Goal: Communication & Community: Share content

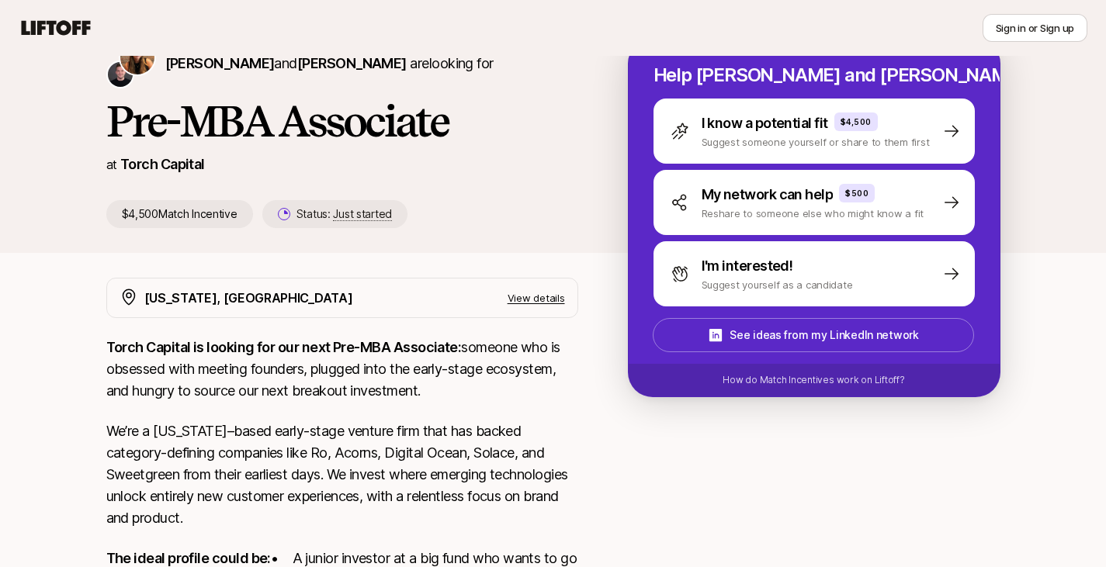
scroll to position [201, 0]
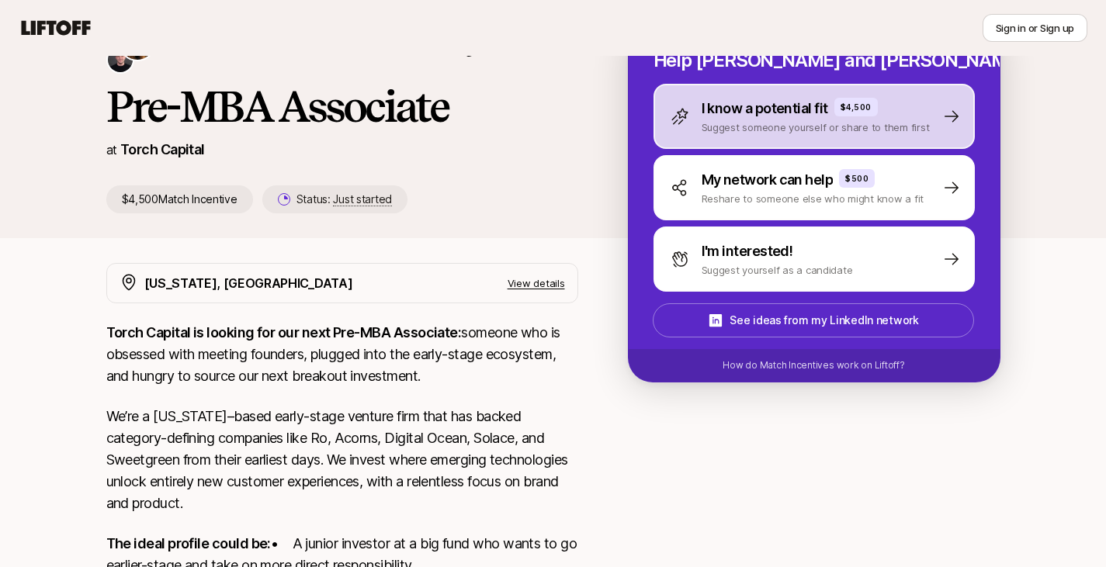
click at [733, 131] on p "Suggest someone yourself or share to them first" at bounding box center [816, 128] width 228 height 16
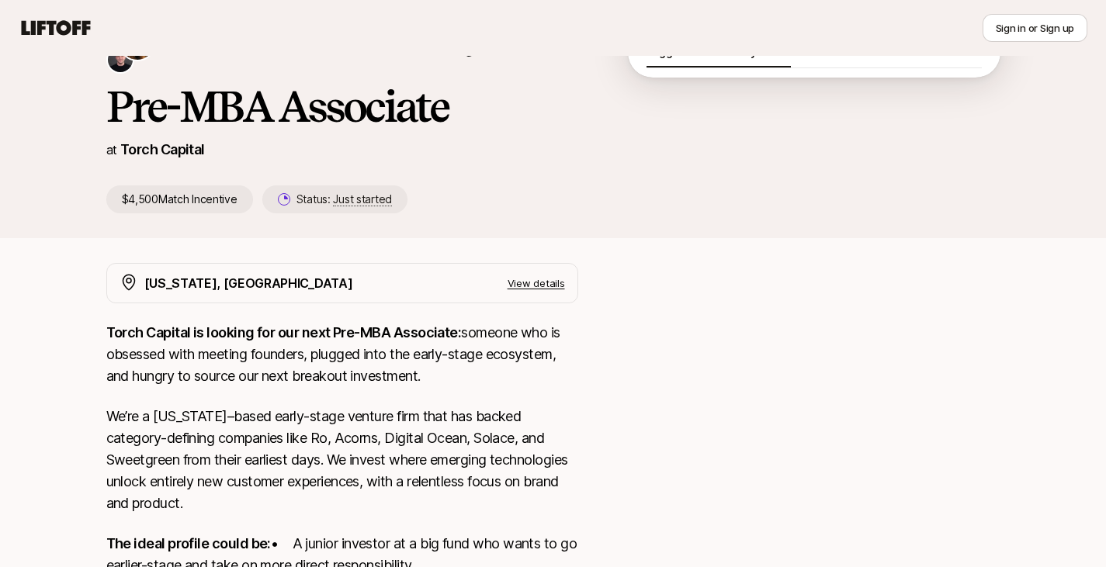
scroll to position [94, 0]
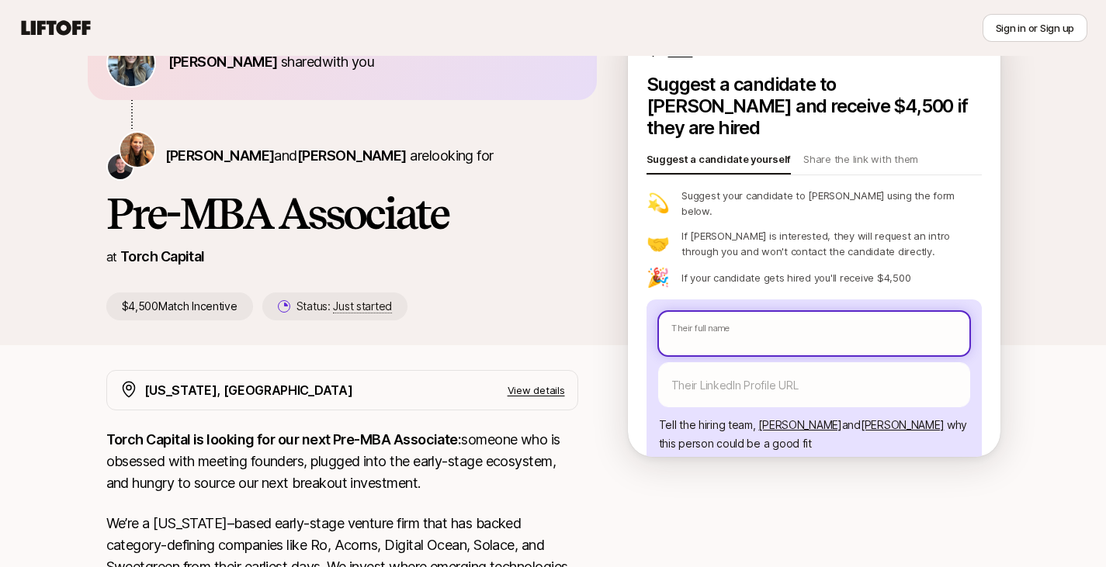
click at [729, 296] on body "New to Liftoff? See how it works Sign in or Sign up Sign in or Sign up [PERSON_…" at bounding box center [553, 189] width 1106 height 567
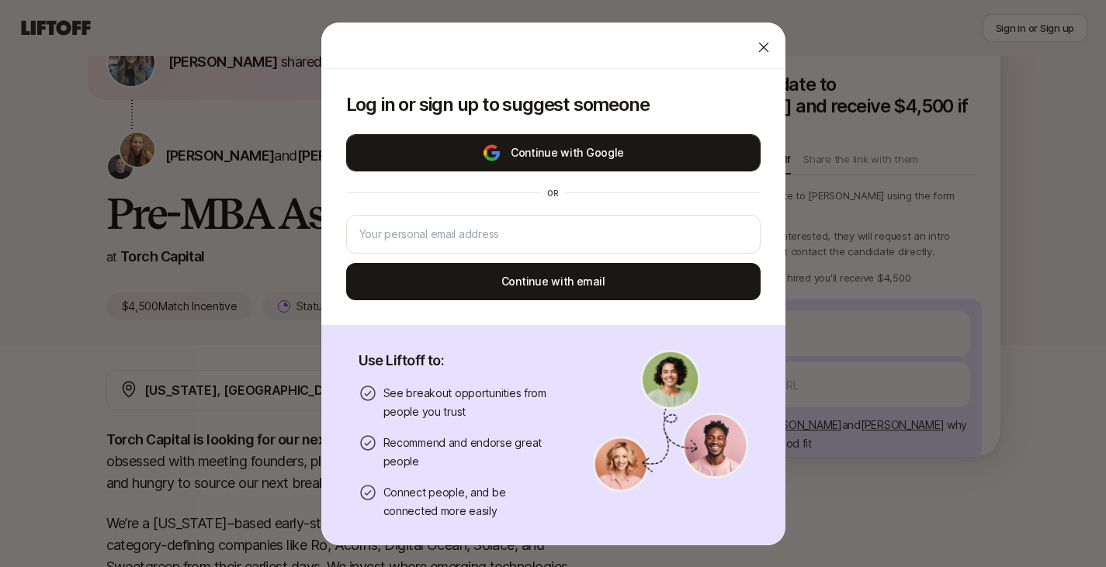
click at [631, 150] on button "Continue with Google" at bounding box center [553, 152] width 414 height 37
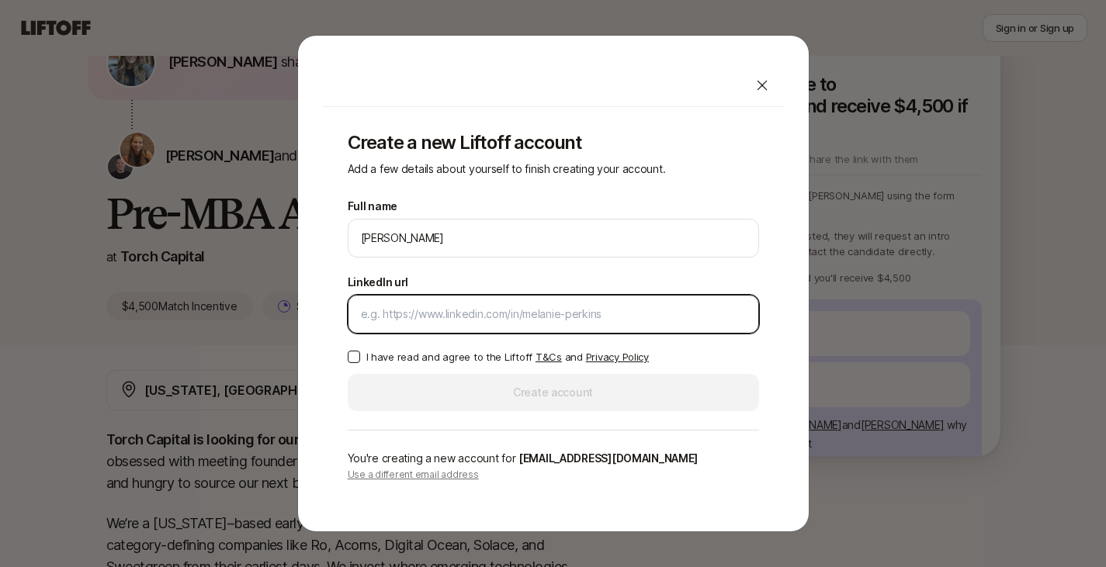
type textarea "x"
paste input "[URL][DOMAIN_NAME]"
type input "[URL][DOMAIN_NAME]"
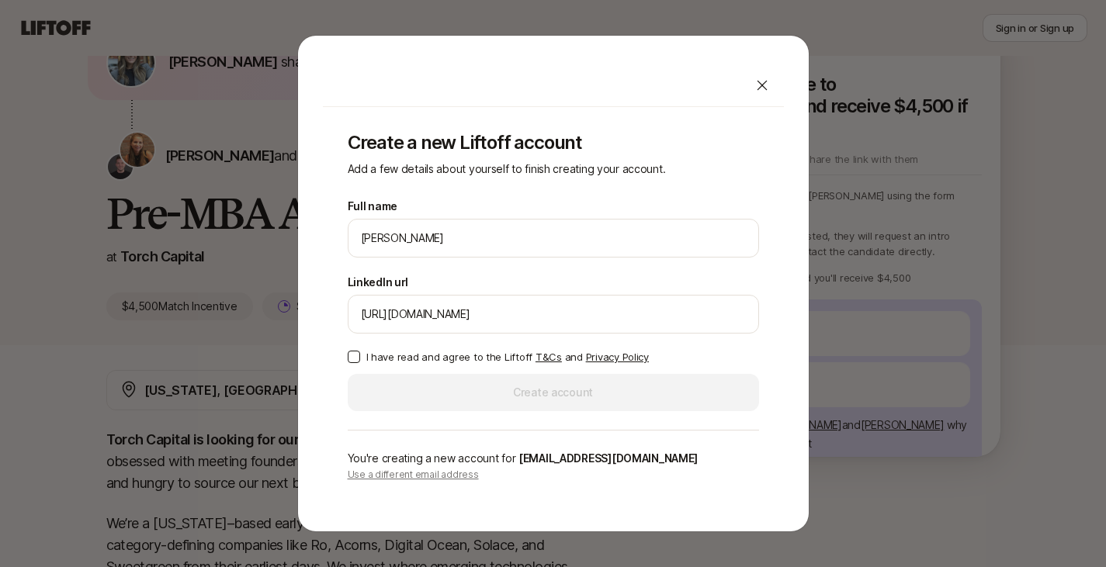
click at [435, 359] on p "I have read and agree to the Liftoff T&Cs and Privacy Policy" at bounding box center [507, 357] width 283 height 16
click at [360, 359] on button "I have read and agree to the Liftoff T&Cs and Privacy Policy" at bounding box center [354, 357] width 12 height 12
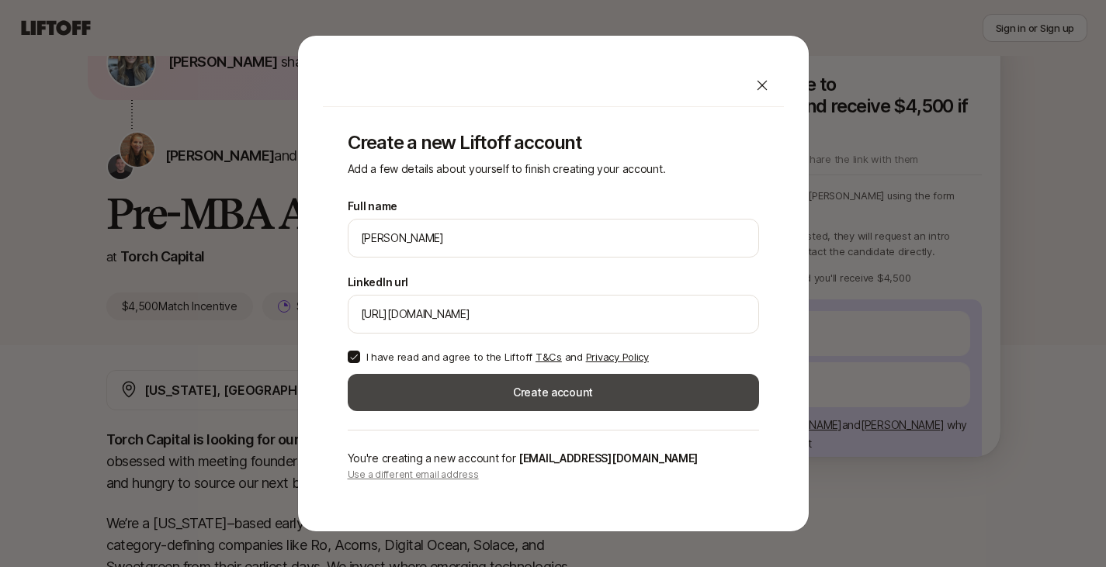
click at [435, 404] on button "Create account" at bounding box center [553, 392] width 411 height 37
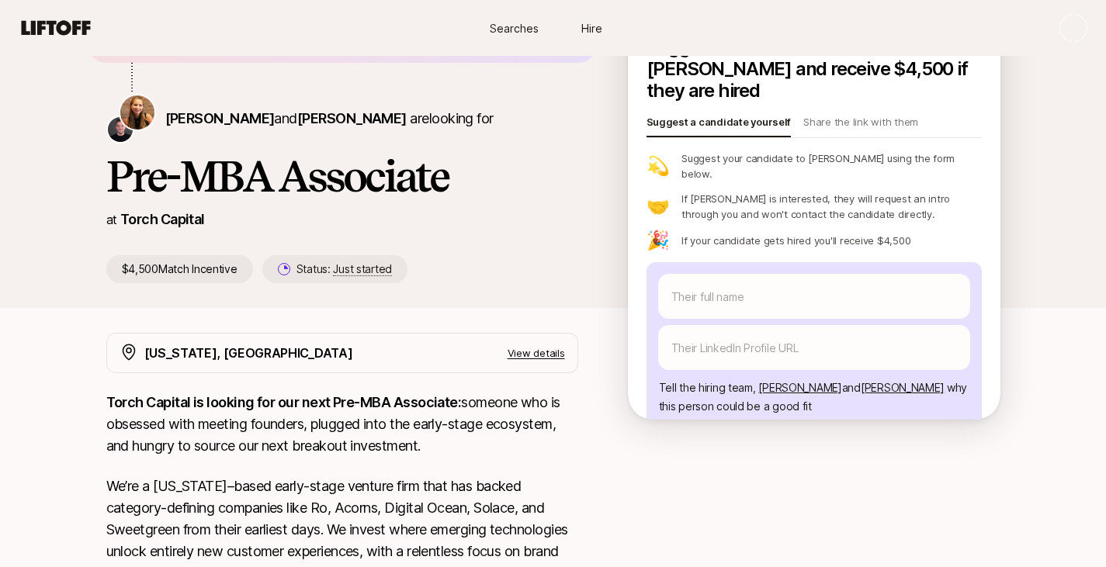
scroll to position [94, 0]
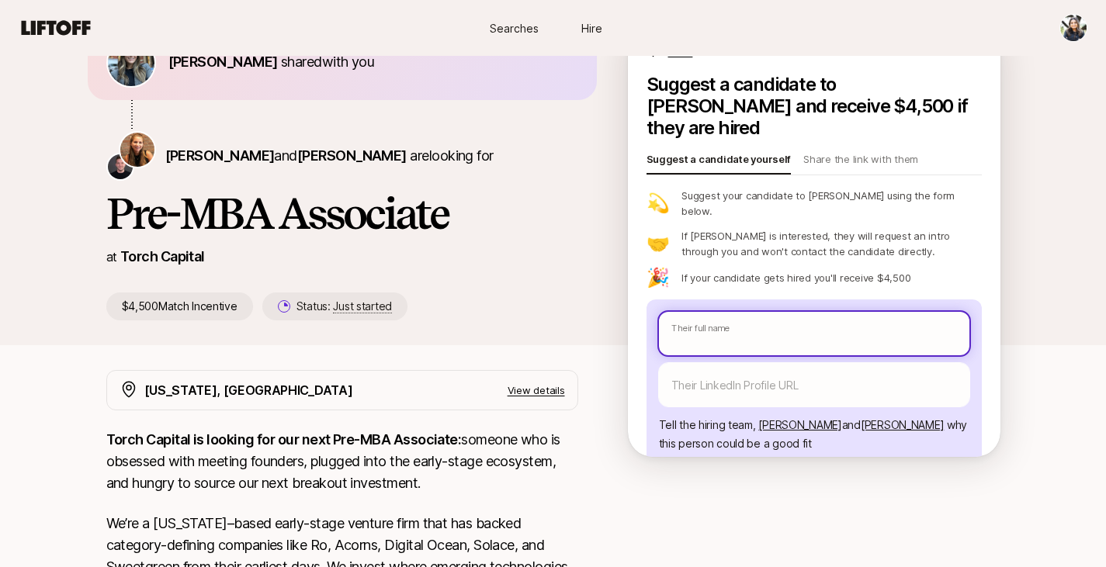
click at [688, 312] on input "text" at bounding box center [814, 333] width 310 height 43
type textarea "x"
type input "L"
type textarea "x"
type input "La"
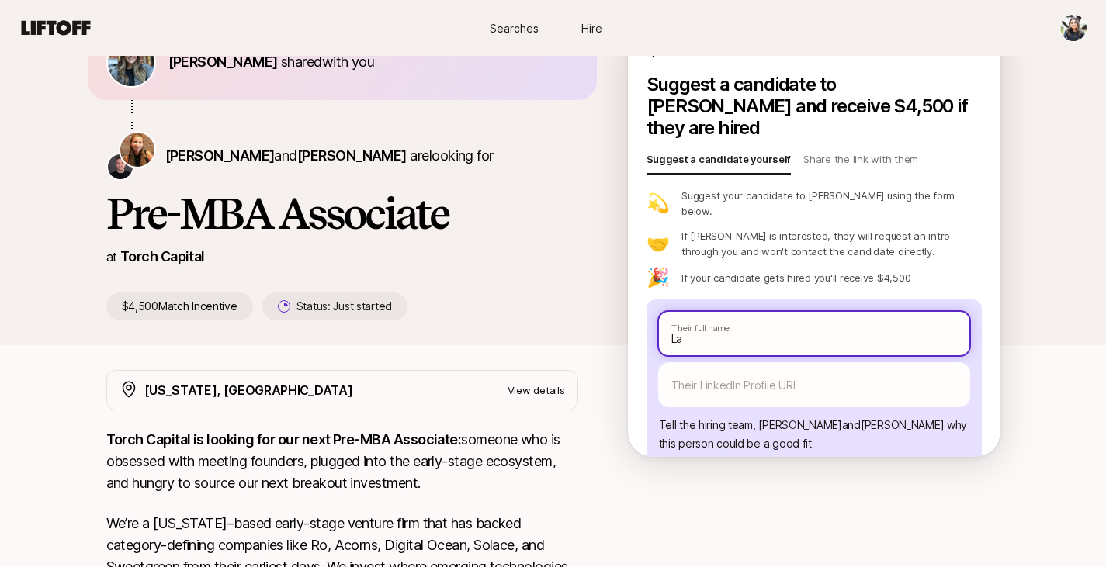
type textarea "x"
type input "[PERSON_NAME]"
type textarea "x"
type input "Laur"
type textarea "x"
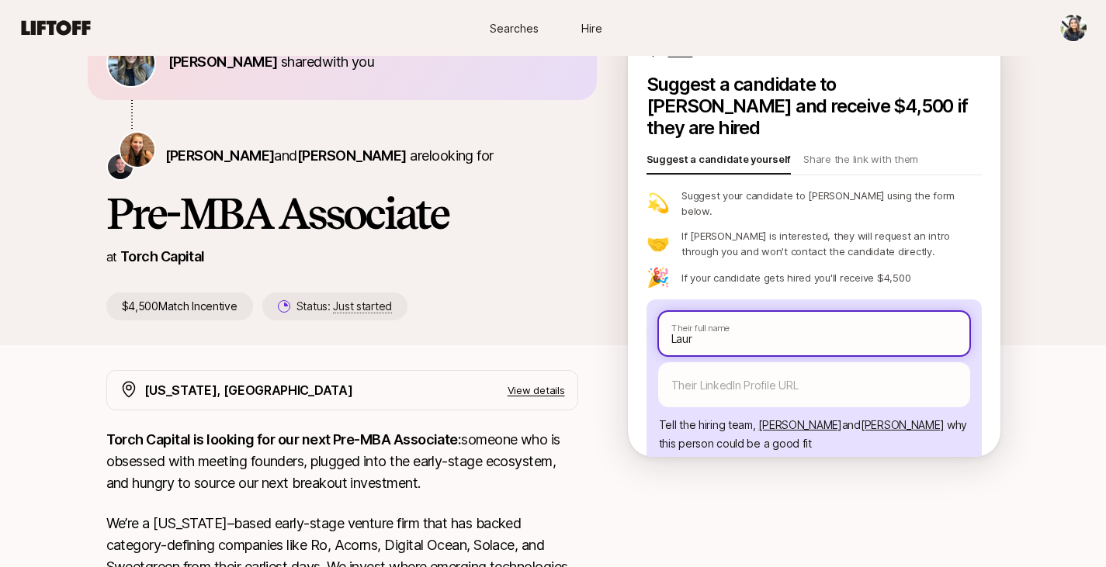
type input "Laure"
type textarea "x"
type input "Lauren"
type textarea "x"
type input "Lauren"
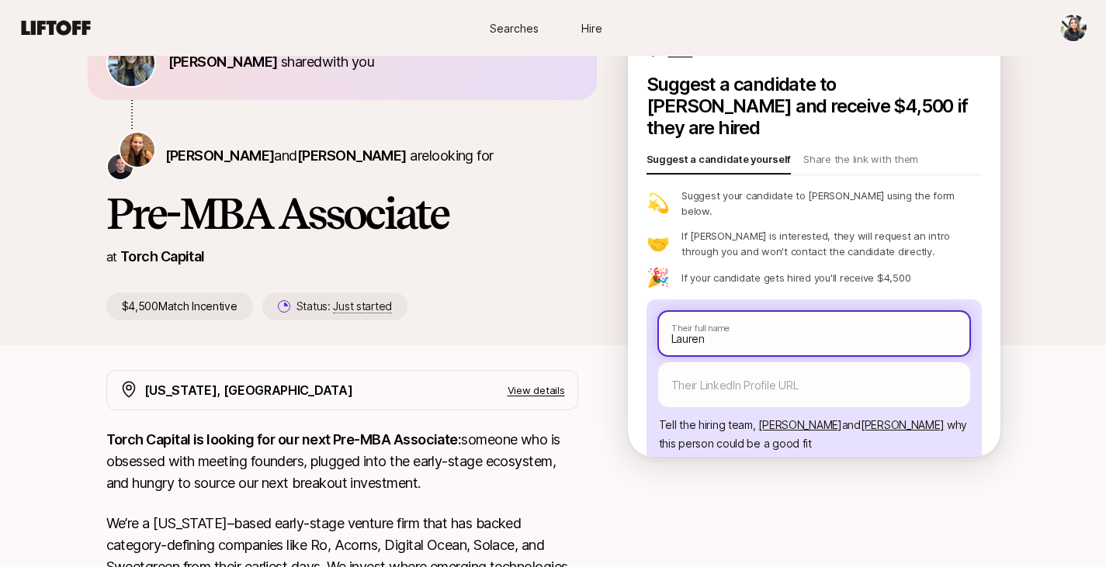
type textarea "x"
type input "[PERSON_NAME]"
type textarea "x"
type input "[PERSON_NAME]"
type textarea "x"
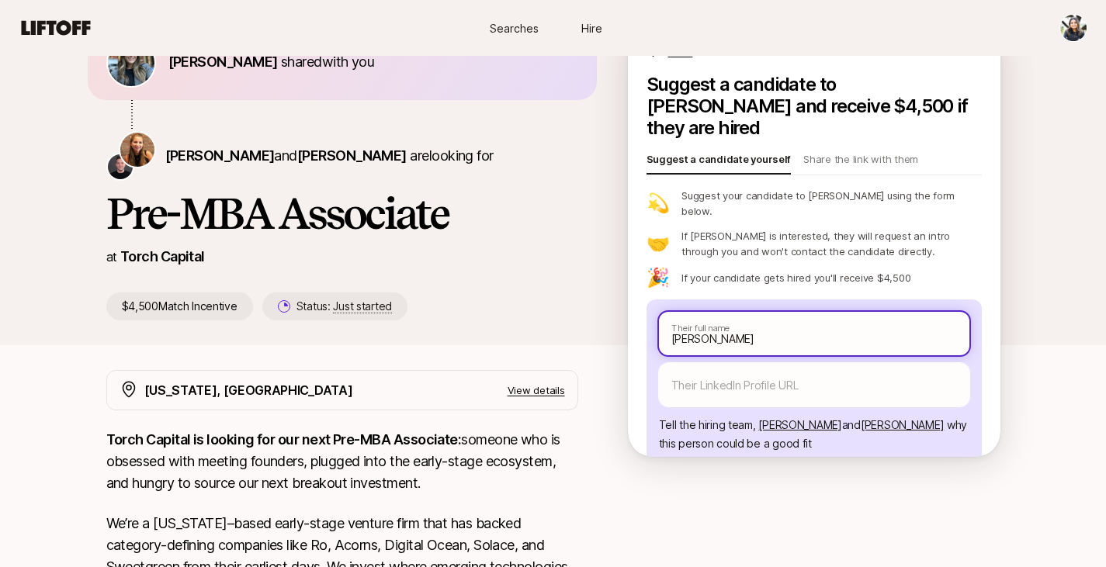
type input "[PERSON_NAME]"
type textarea "x"
type input "[PERSON_NAME]"
type textarea "x"
type input "[PERSON_NAME]"
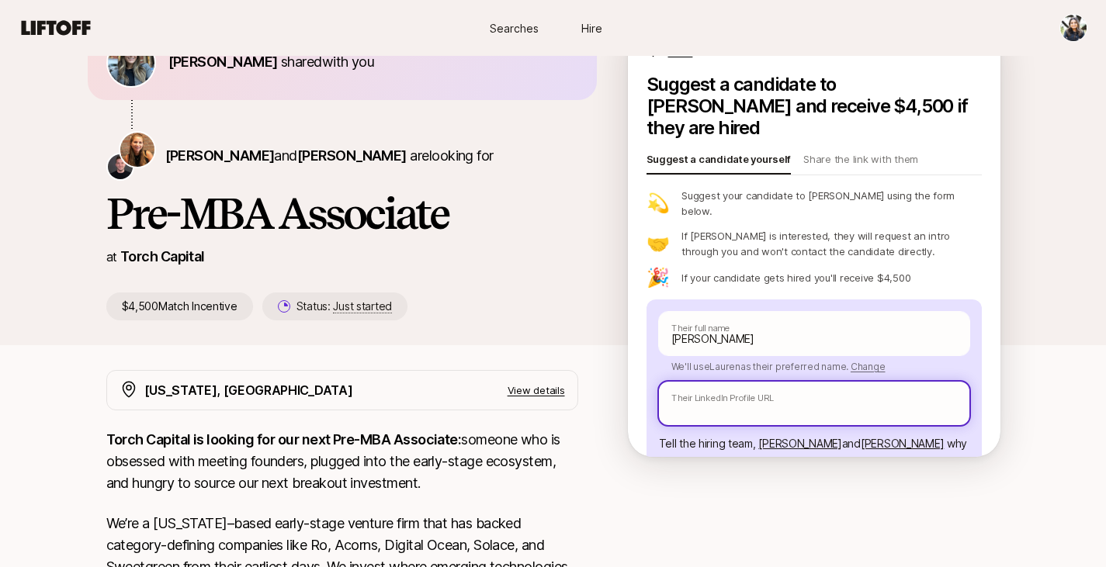
paste input "[URL][DOMAIN_NAME][PERSON_NAME]"
type textarea "x"
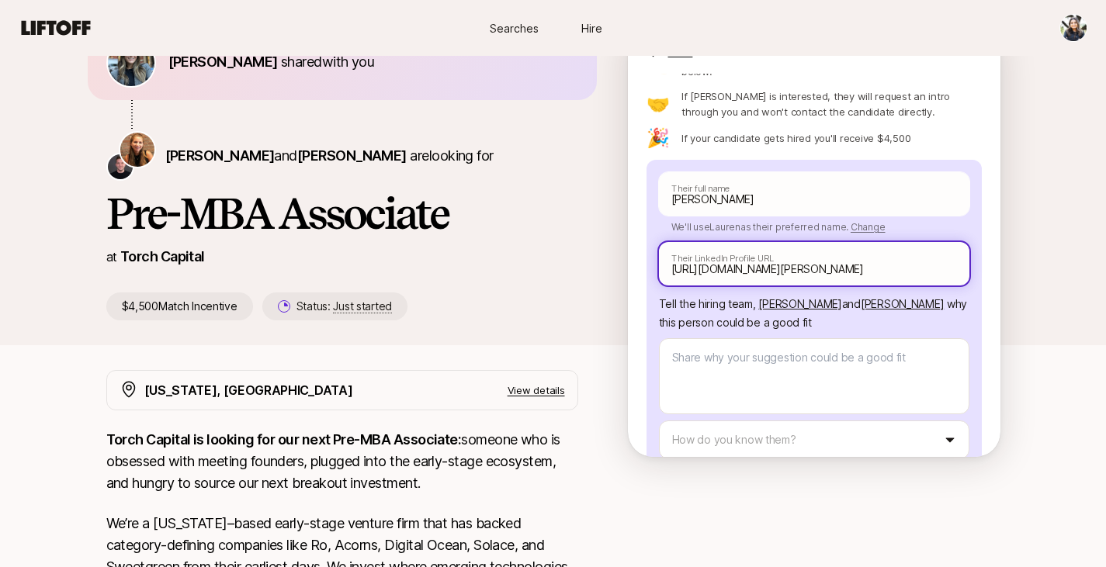
scroll to position [140, 0]
type input "[URL][DOMAIN_NAME][PERSON_NAME]"
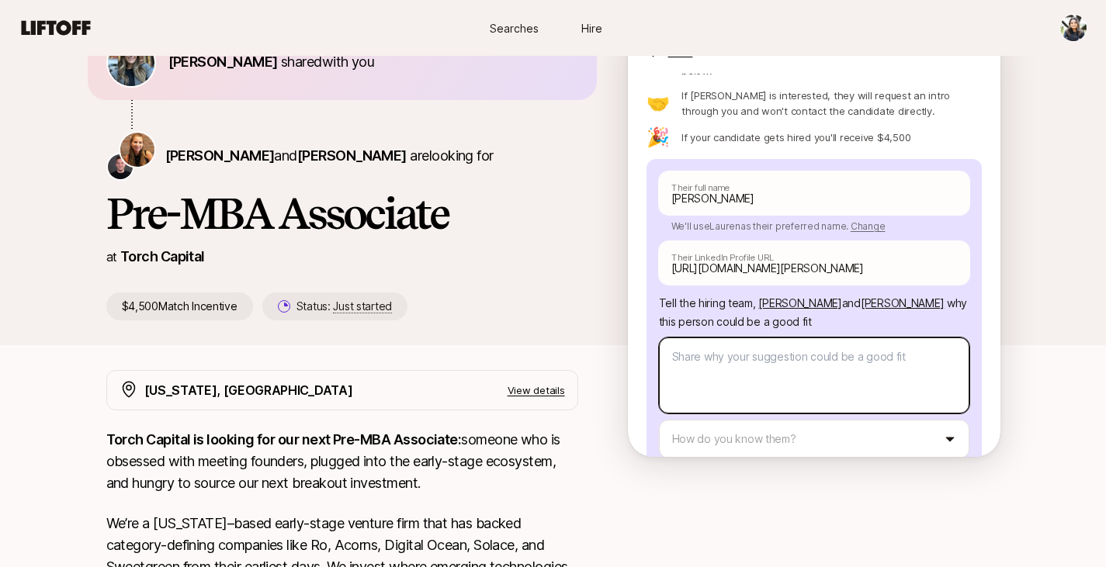
click at [789, 338] on textarea at bounding box center [814, 376] width 310 height 76
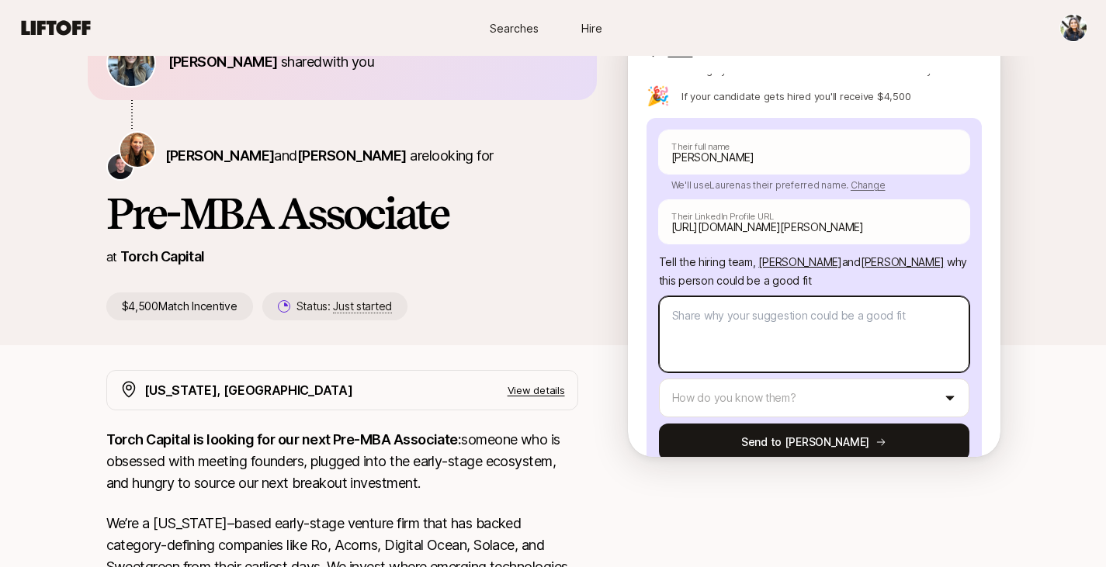
type textarea "x"
type textarea "L"
type textarea "x"
type textarea "La"
type textarea "x"
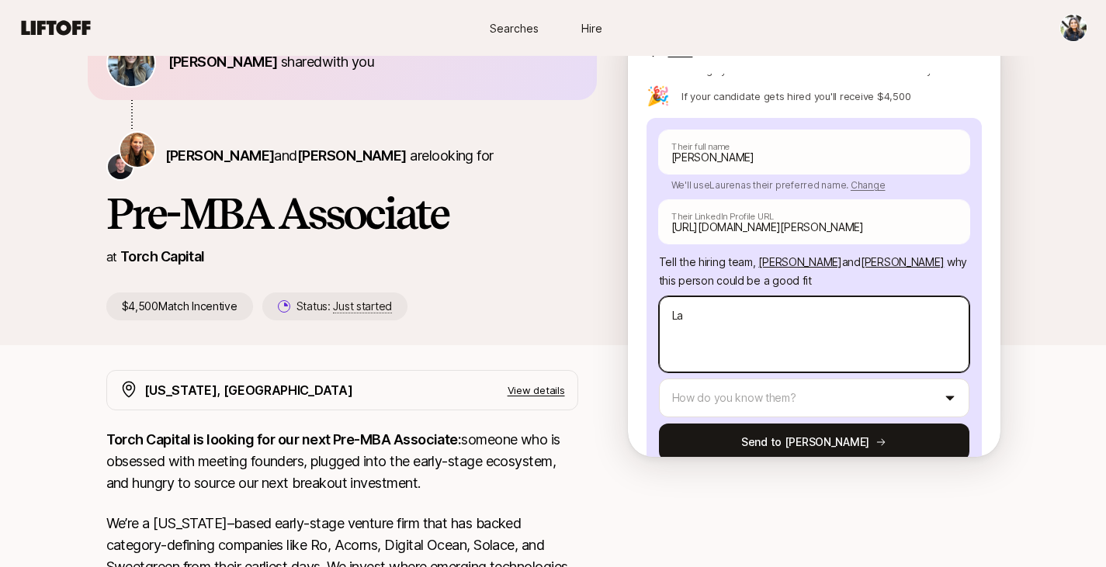
type textarea "[PERSON_NAME]"
type textarea "x"
type textarea "Laur"
type textarea "x"
type textarea "Laure"
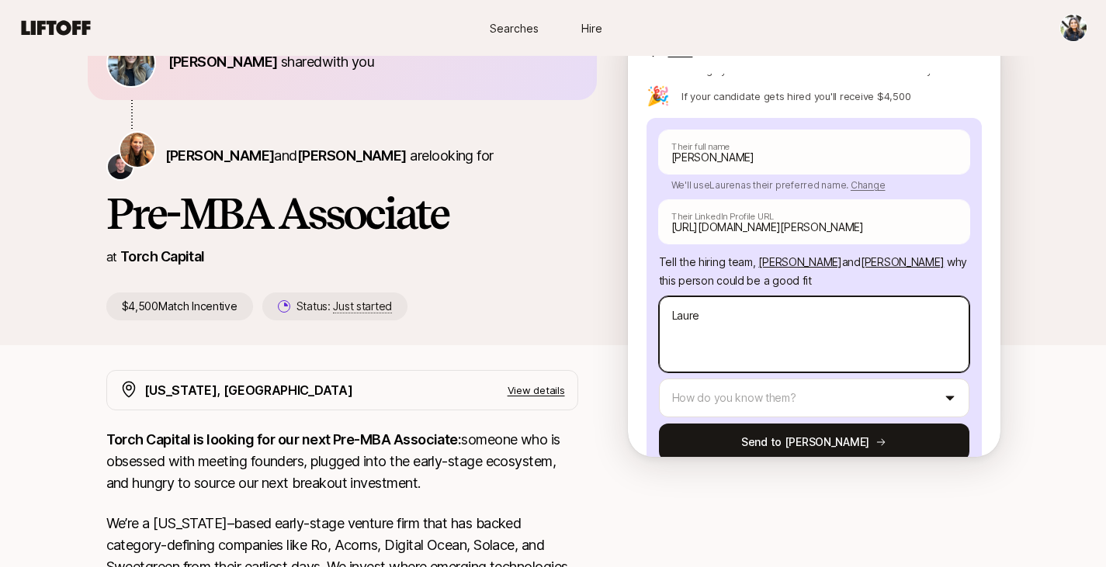
type textarea "x"
type textarea "Lauren"
type textarea "x"
type textarea "Lauren"
type textarea "x"
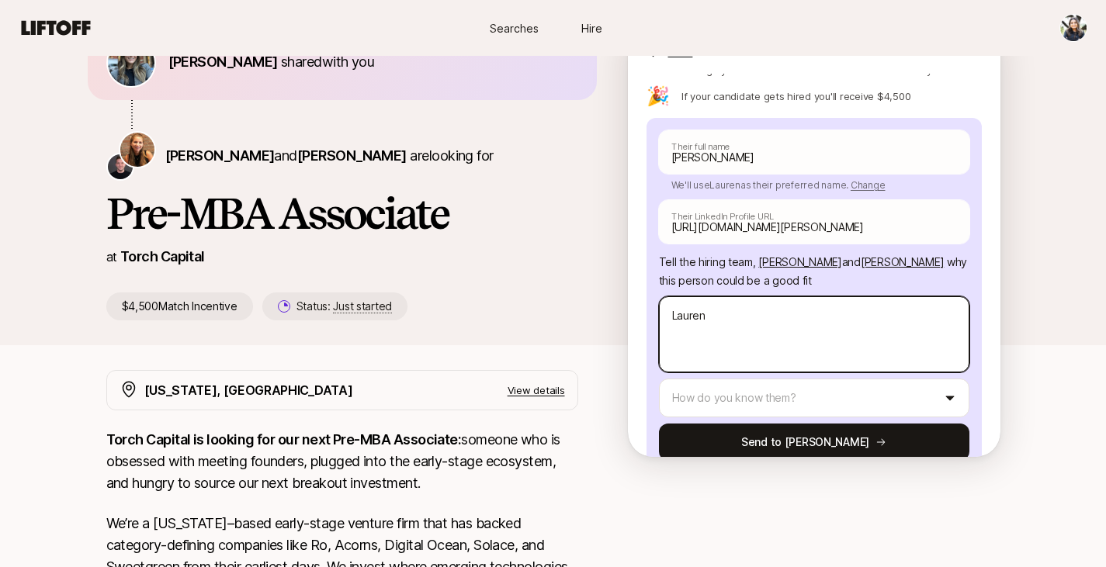
type textarea "[PERSON_NAME]"
type textarea "x"
type textarea "Lauren is"
type textarea "x"
type textarea "Lauren is"
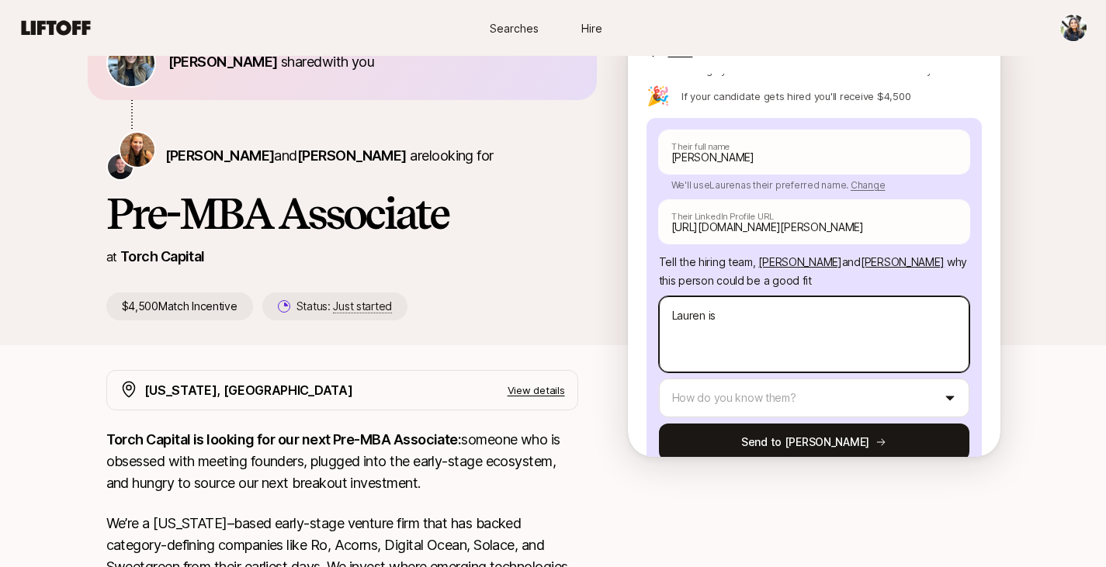
type textarea "x"
type textarea "Lauren is a"
type textarea "x"
type textarea "Lauren is a"
type textarea "x"
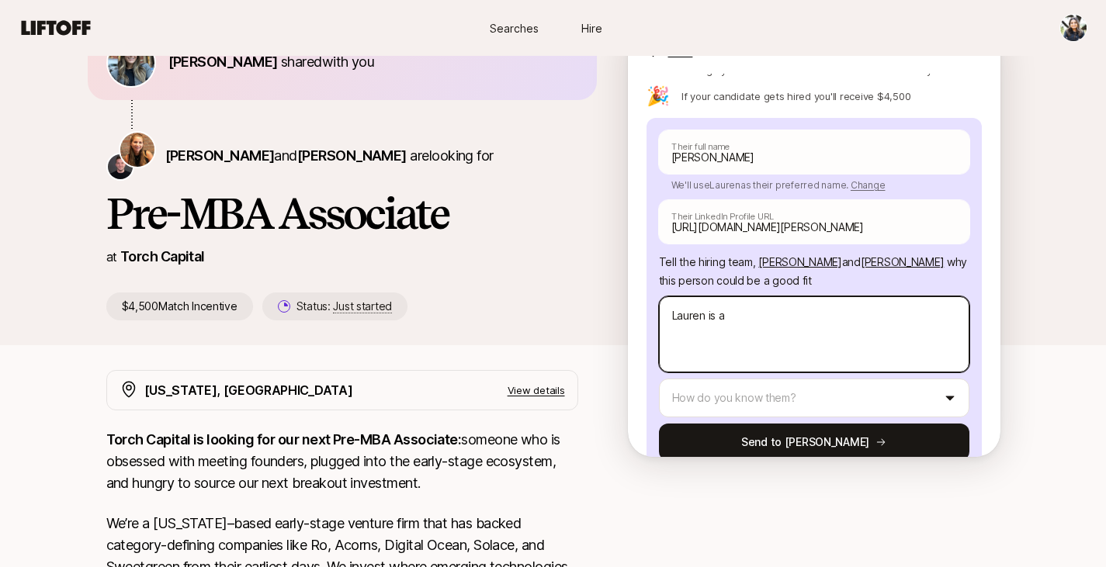
type textarea "[PERSON_NAME] is a s"
type textarea "x"
type textarea "[PERSON_NAME] is a su"
type textarea "x"
type textarea "[PERSON_NAME] is a sup"
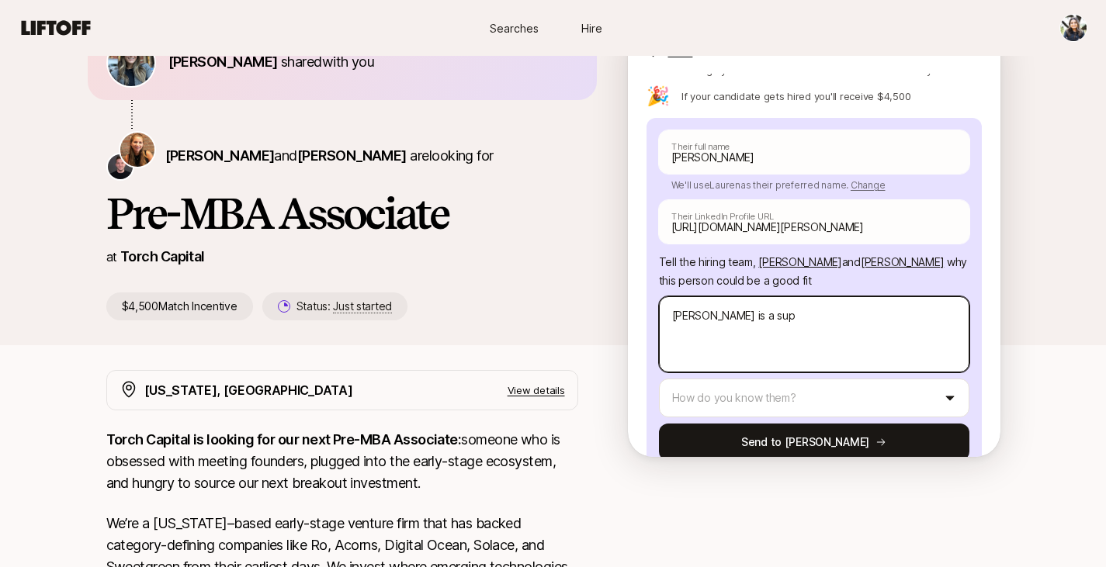
type textarea "x"
type textarea "[PERSON_NAME] is a supe"
type textarea "x"
type textarea "[PERSON_NAME] is a super"
type textarea "x"
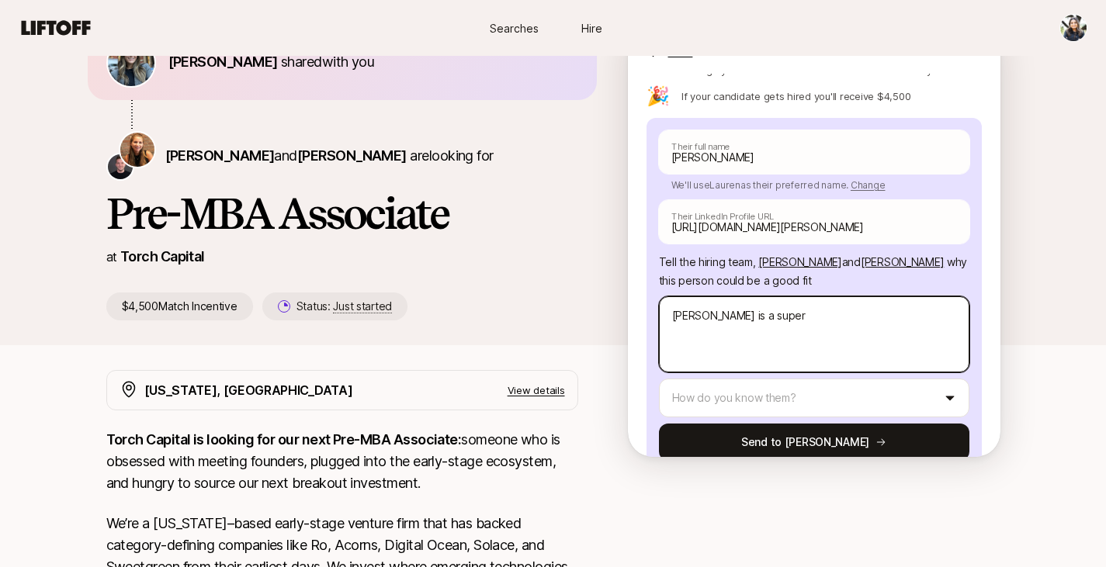
type textarea "[PERSON_NAME] is a super"
type textarea "x"
type textarea "[PERSON_NAME] is a super c"
type textarea "x"
type textarea "[PERSON_NAME] is a super co"
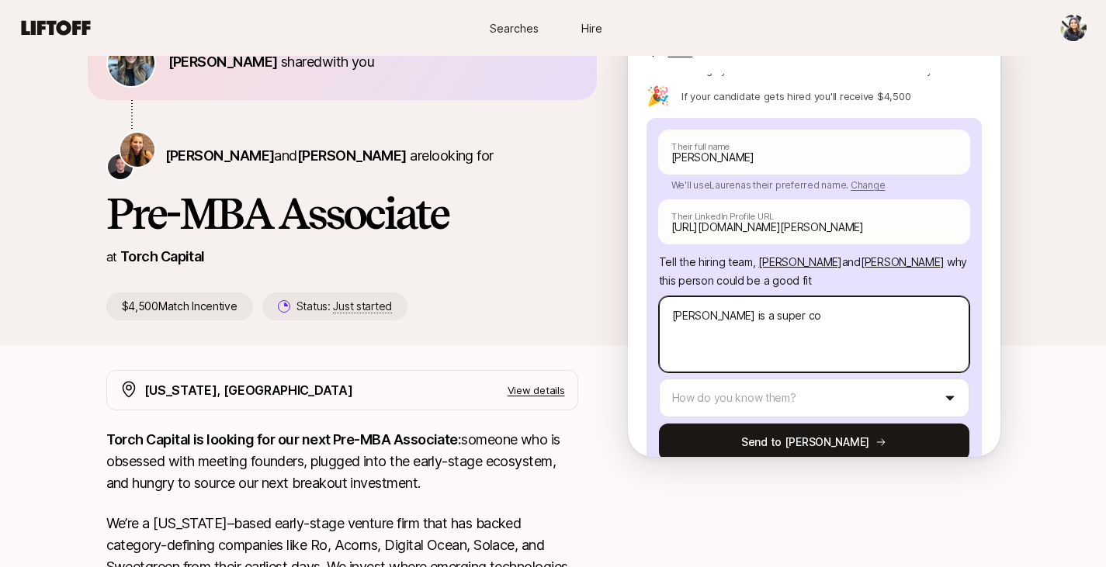
type textarea "x"
type textarea "[PERSON_NAME] is a super con"
type textarea "x"
type textarea "[PERSON_NAME] is a super conn"
type textarea "x"
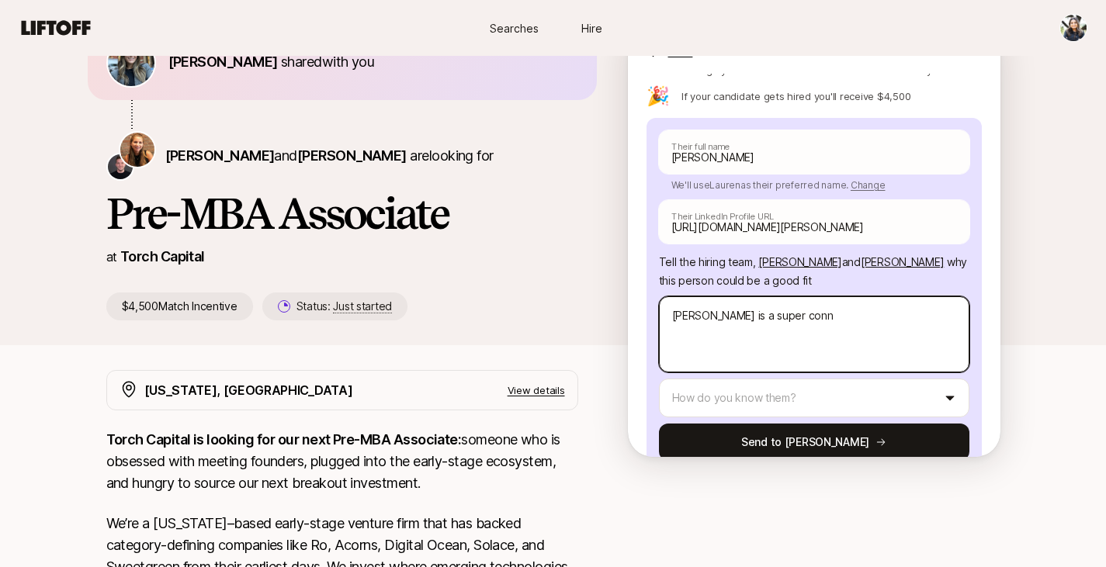
type textarea "[PERSON_NAME] is a super conne"
type textarea "x"
type textarea "[PERSON_NAME] is a super connec"
type textarea "x"
type textarea "[PERSON_NAME] is a super conne"
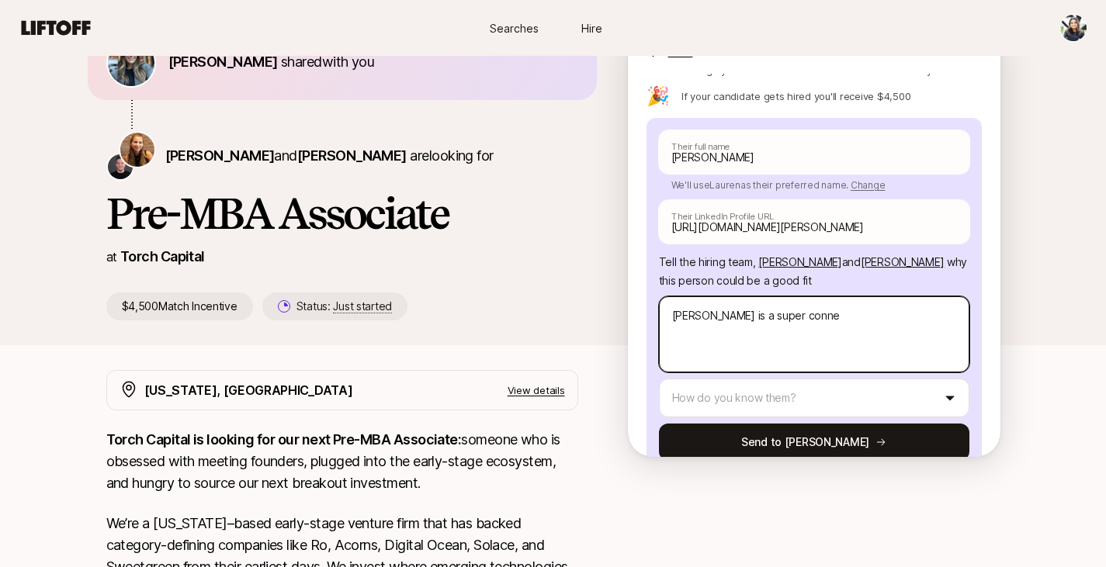
type textarea "x"
type textarea "[PERSON_NAME] is a super conn"
type textarea "x"
type textarea "[PERSON_NAME] is a super con"
type textarea "x"
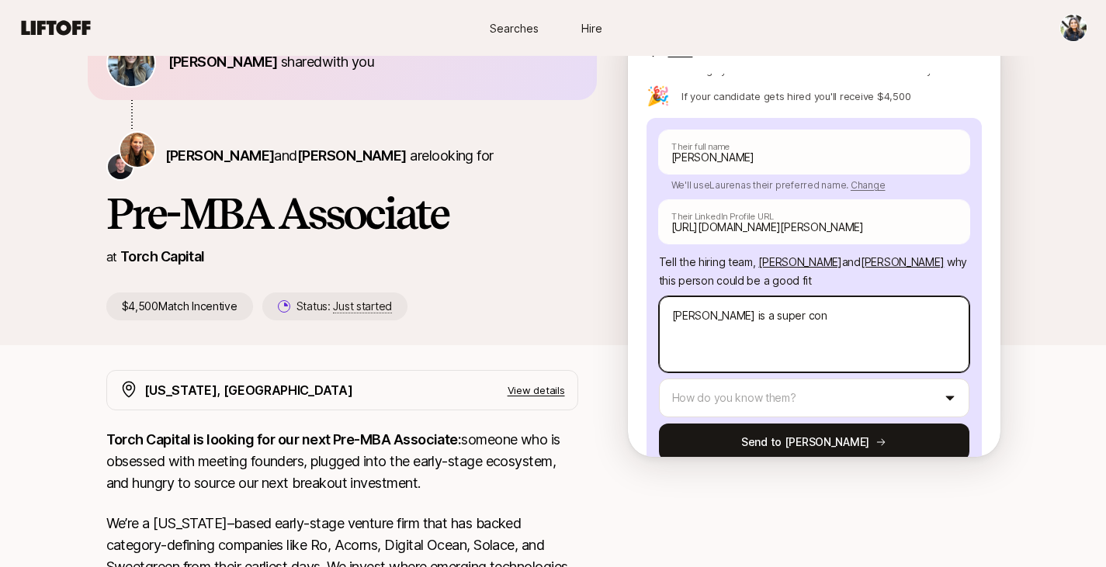
type textarea "[PERSON_NAME] is a super co"
type textarea "x"
type textarea "[PERSON_NAME] is a super c"
type textarea "x"
type textarea "[PERSON_NAME] is a super"
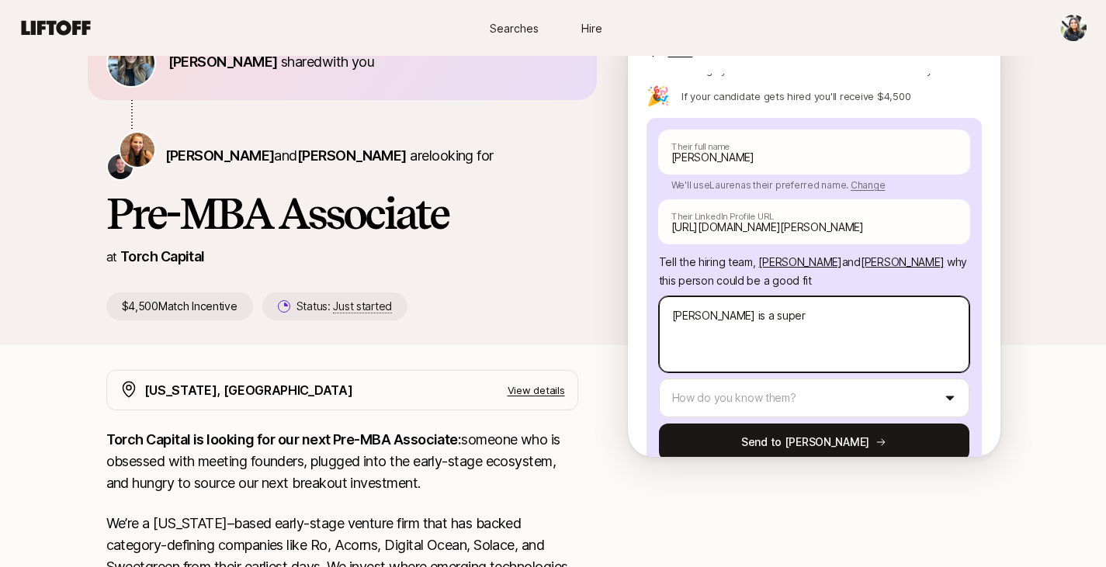
type textarea "x"
type textarea "[PERSON_NAME] is a super"
type textarea "x"
type textarea "[PERSON_NAME] is a supe"
type textarea "x"
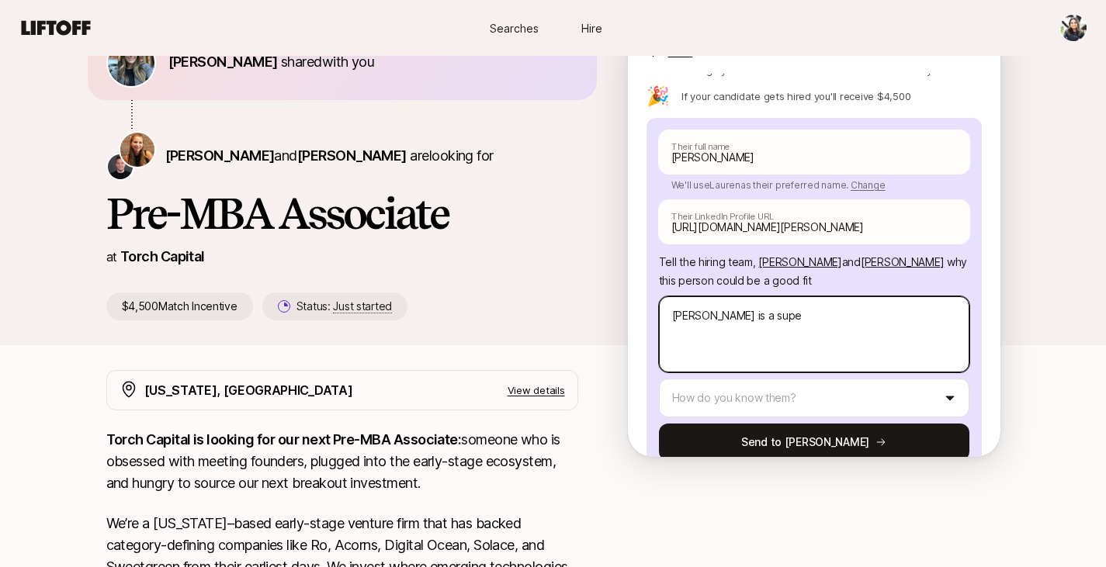
type textarea "[PERSON_NAME] is a sup"
type textarea "x"
type textarea "[PERSON_NAME] is a su"
type textarea "x"
type textarea "[PERSON_NAME] is a s"
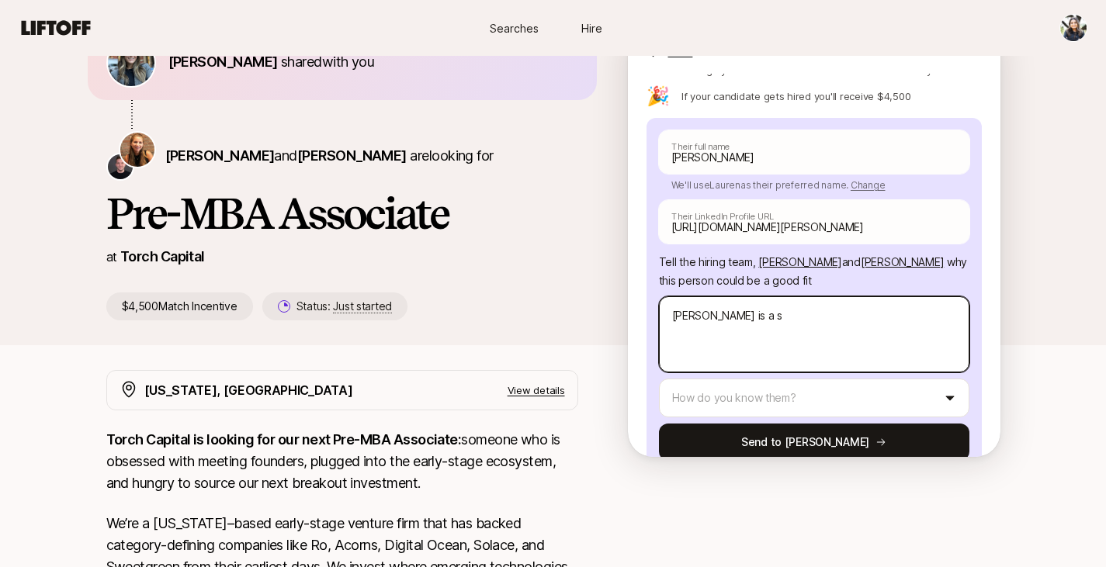
type textarea "x"
type textarea "Lauren is a"
type textarea "x"
type textarea "Lauren is a"
type textarea "x"
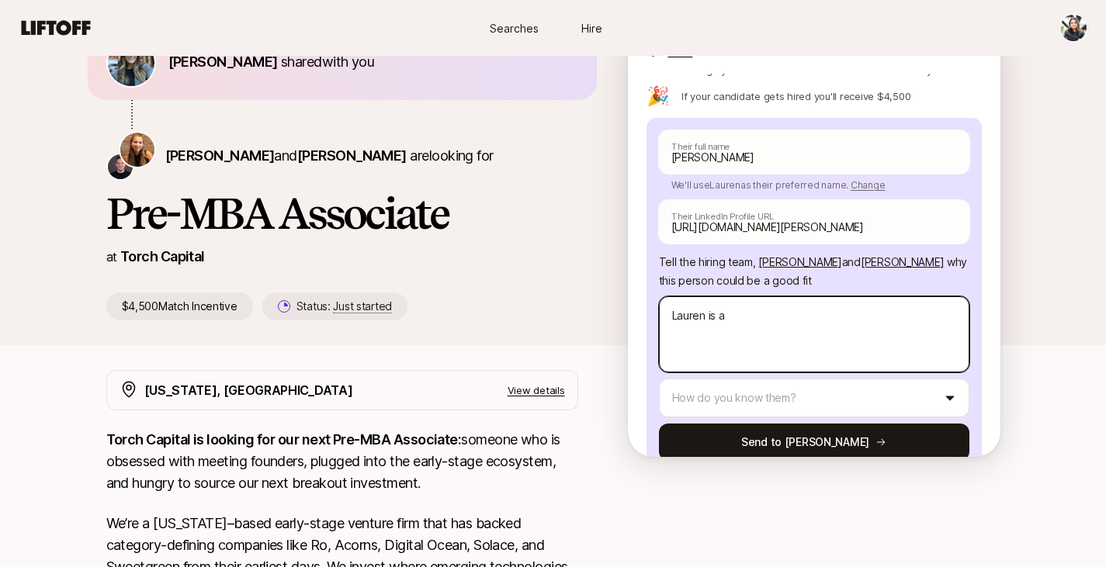
type textarea "Lauren is"
type textarea "x"
type textarea "[PERSON_NAME] is i"
type textarea "x"
type textarea "[PERSON_NAME] is in"
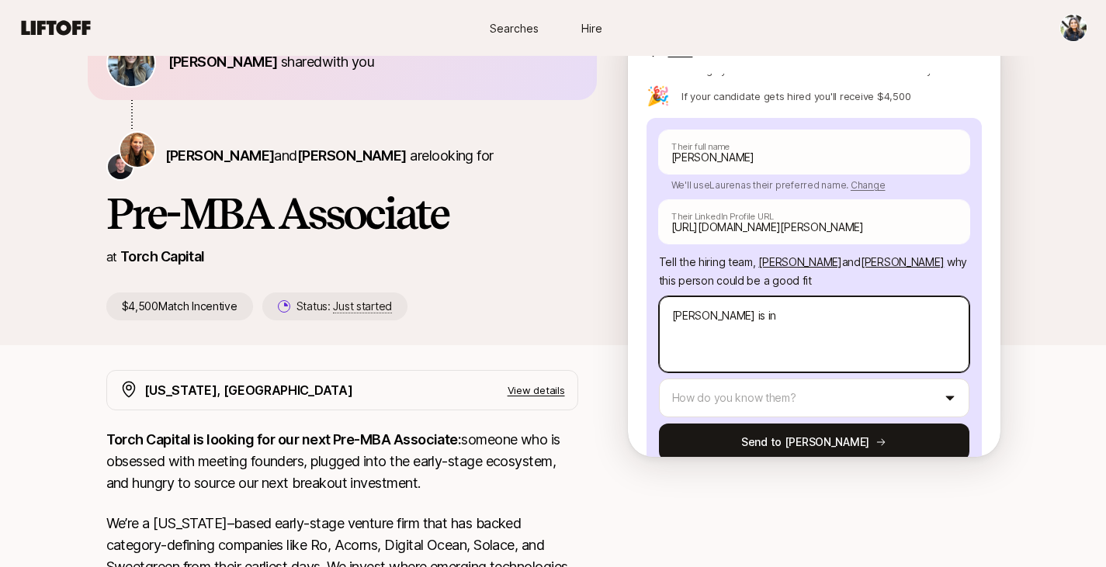
type textarea "x"
type textarea "Lauren is inc"
type textarea "x"
type textarea "Lauren is incr"
type textarea "x"
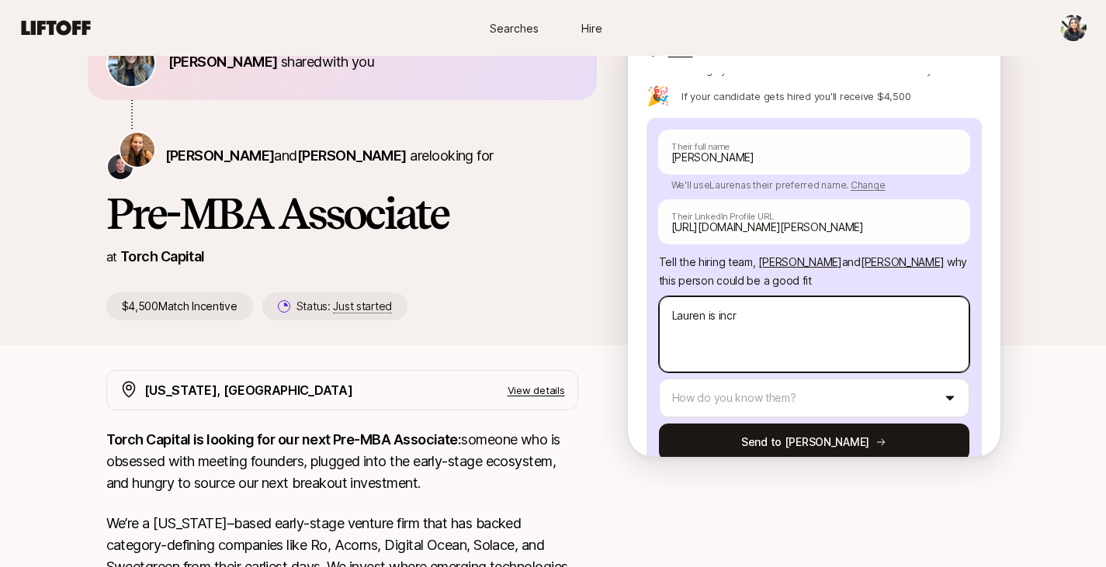
type textarea "Lauren is incre"
type textarea "x"
type textarea "[PERSON_NAME] is incred"
type textarea "x"
type textarea "Lauren is incredi"
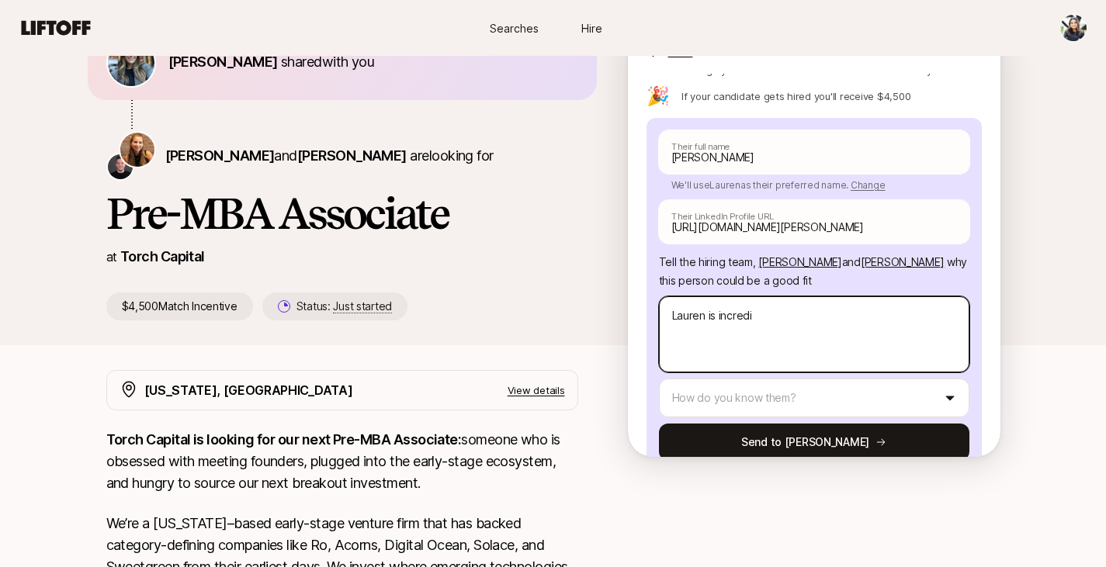
type textarea "x"
type textarea "[PERSON_NAME] is incredib"
type textarea "x"
type textarea "[PERSON_NAME] is incredibl"
type textarea "x"
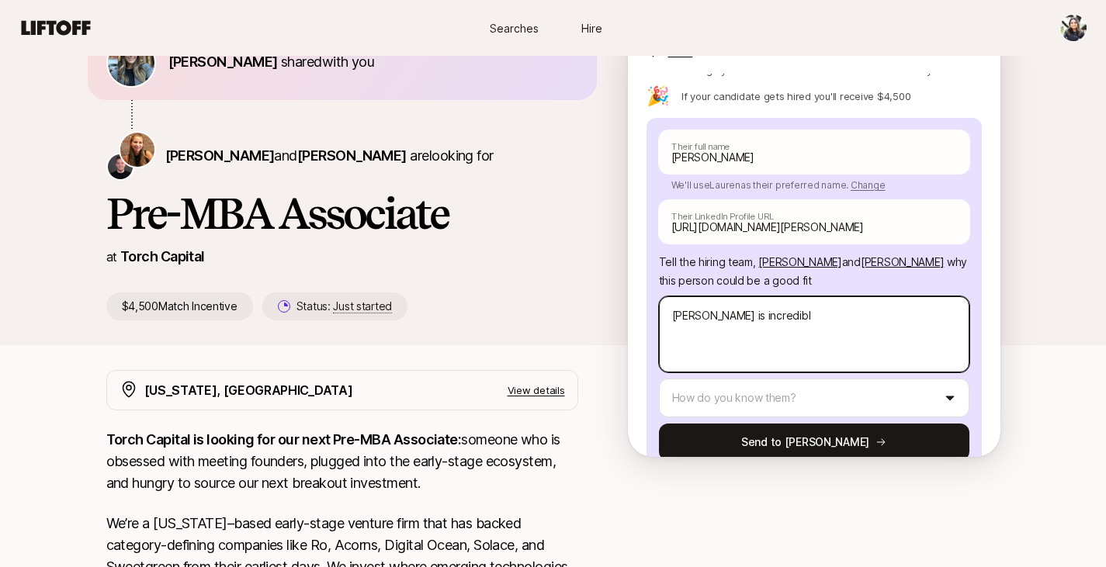
type textarea "[PERSON_NAME] is incredibly"
type textarea "x"
type textarea "[PERSON_NAME] is incredibly"
type textarea "x"
type textarea "[PERSON_NAME] is incredibly d"
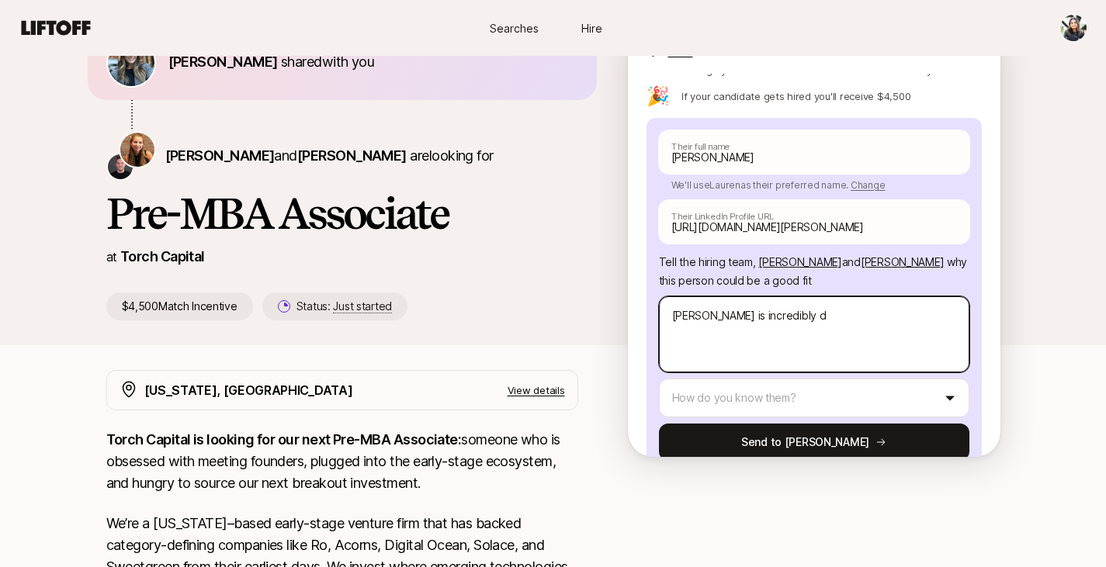
type textarea "x"
type textarea "[PERSON_NAME] is incredibly dr"
type textarea "x"
type textarea "[PERSON_NAME] is incredibly dri"
type textarea "x"
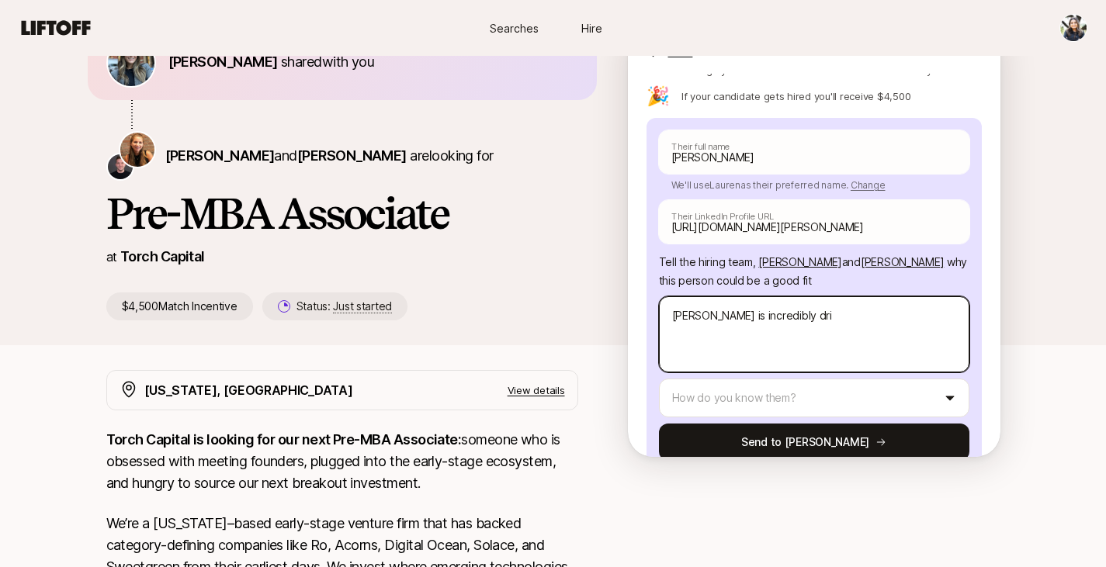
type textarea "[PERSON_NAME] is incredibly driv"
type textarea "x"
type textarea "[PERSON_NAME] is incredibly drive"
type textarea "x"
type textarea "[PERSON_NAME] is incredibly driven"
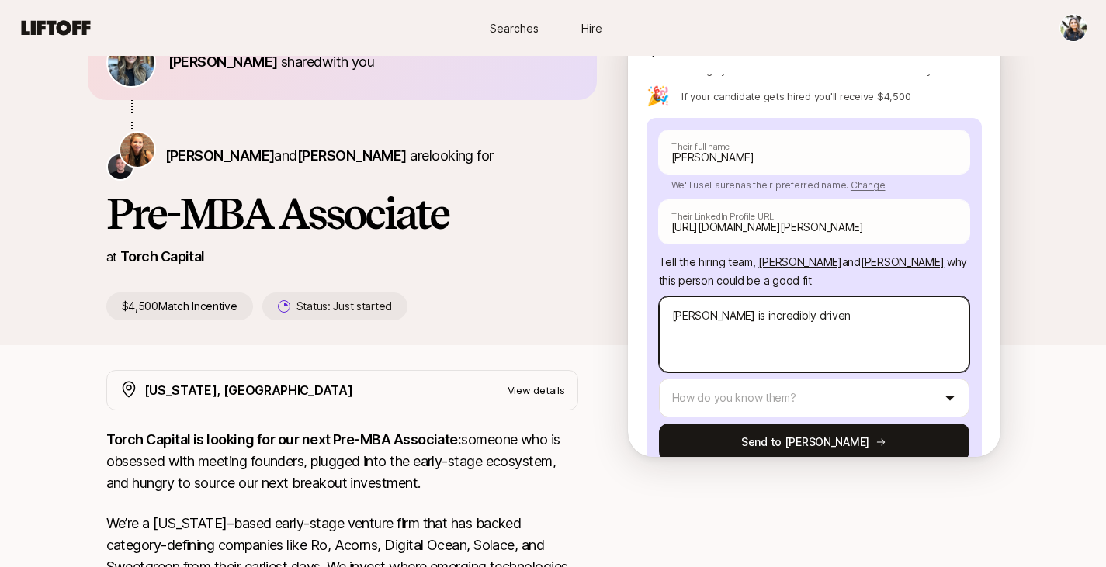
type textarea "x"
type textarea "[PERSON_NAME] is incredibly driven"
type textarea "x"
type textarea "[PERSON_NAME] is incredibly driven a"
type textarea "x"
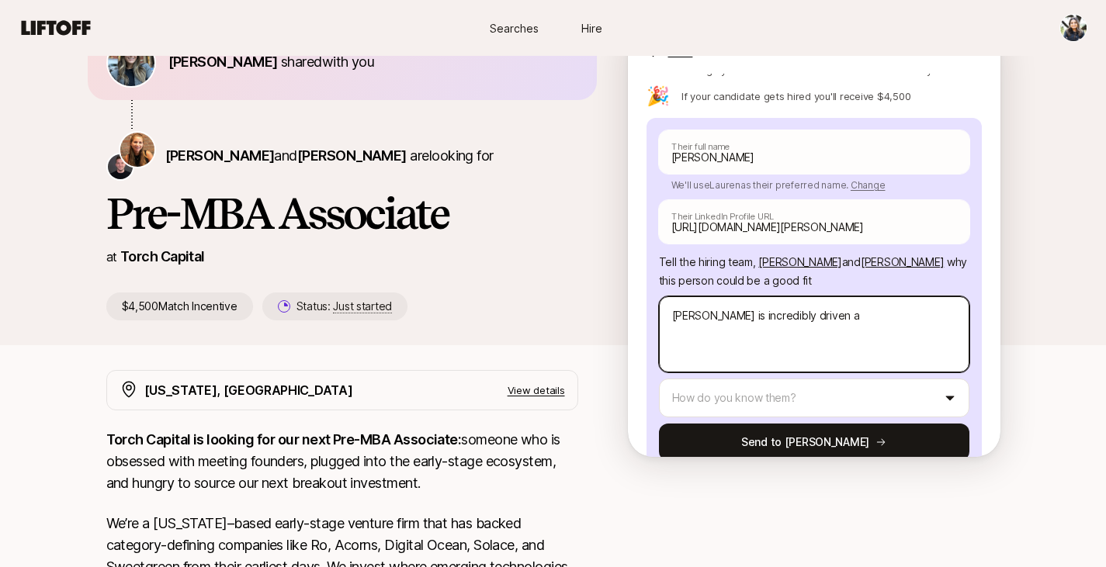
type textarea "[PERSON_NAME] is incredibly driven an"
type textarea "x"
type textarea "[PERSON_NAME] is incredibly driven and"
type textarea "x"
type textarea "[PERSON_NAME] is incredibly driven and"
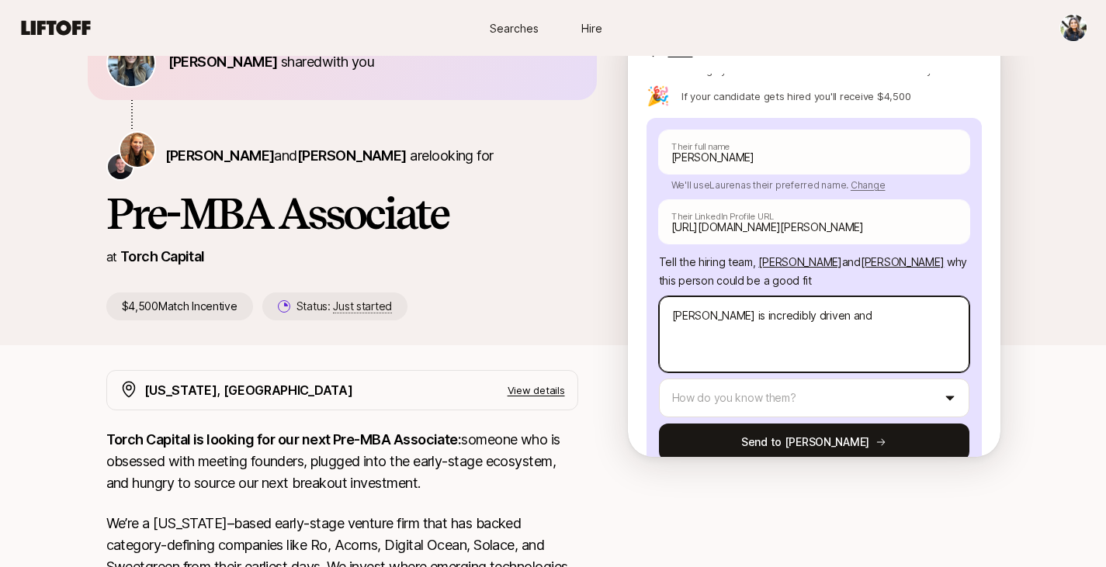
type textarea "x"
type textarea "[PERSON_NAME] is incredibly driven and"
type textarea "x"
type textarea "[PERSON_NAME] is incredibly driven an"
type textarea "x"
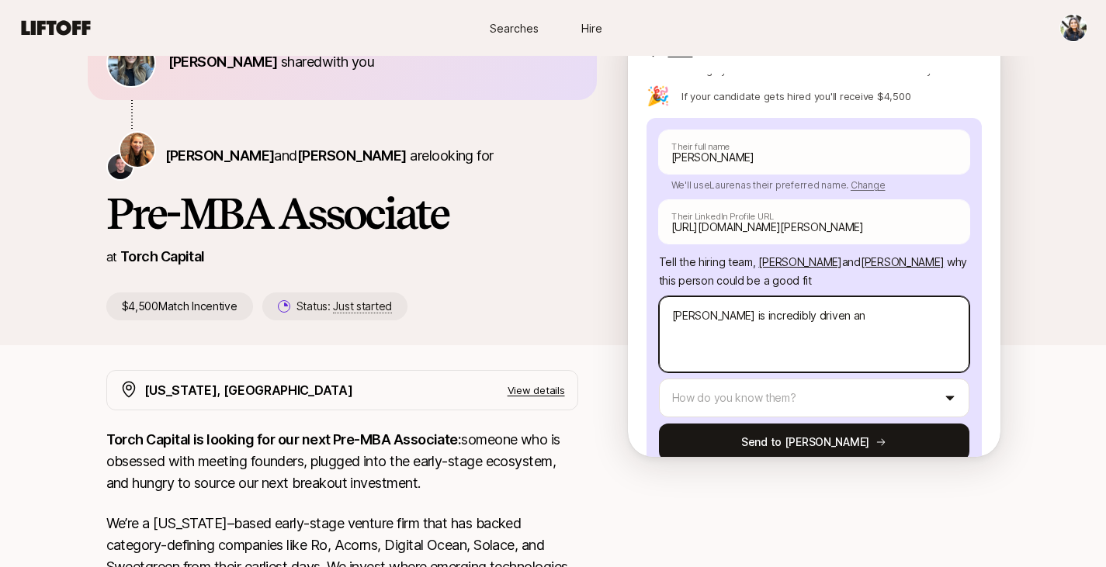
type textarea "[PERSON_NAME] is incredibly driven a"
type textarea "x"
type textarea "[PERSON_NAME] is incredibly driven"
type textarea "x"
type textarea "[PERSON_NAME] is incredibly driven"
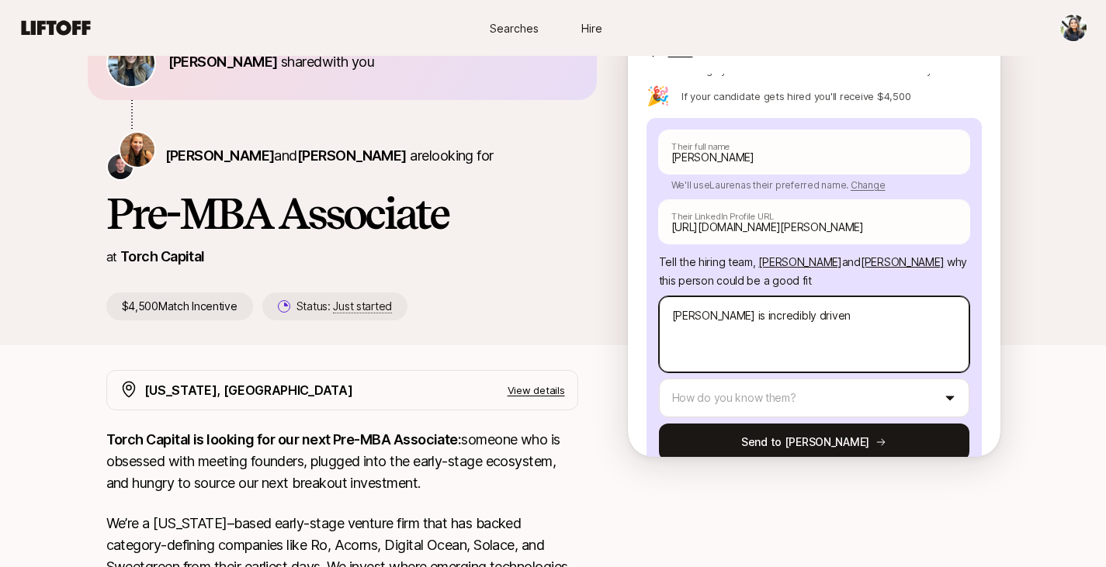
type textarea "x"
type textarea "[PERSON_NAME] is incredibly drive"
type textarea "x"
type textarea "[PERSON_NAME] is incredibly driv"
type textarea "x"
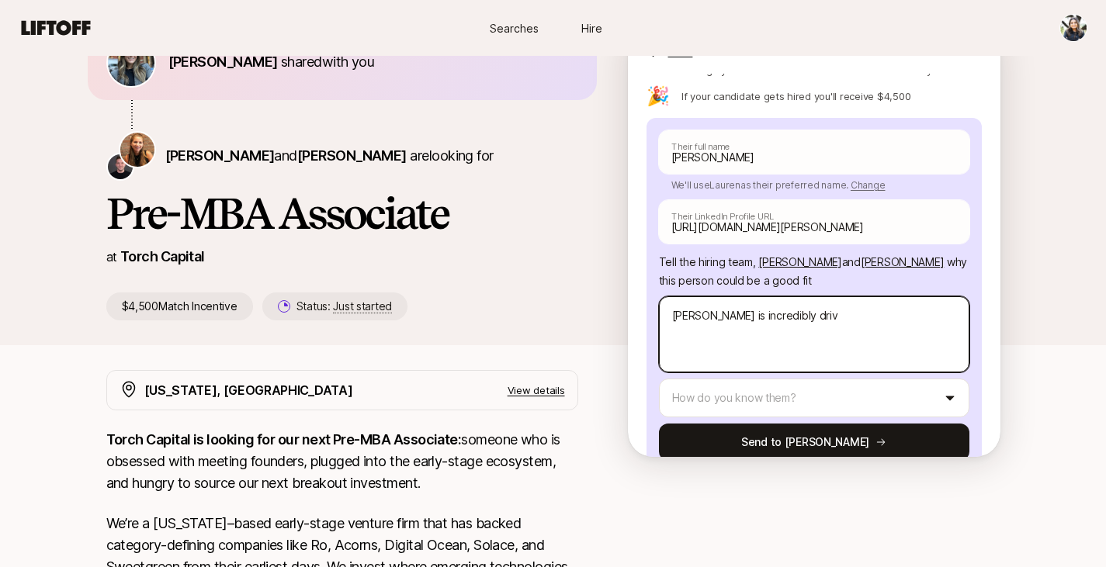
type textarea "[PERSON_NAME] is incredibly dri"
type textarea "x"
type textarea "[PERSON_NAME] is incredibly dr"
type textarea "x"
type textarea "[PERSON_NAME] is incredibly d"
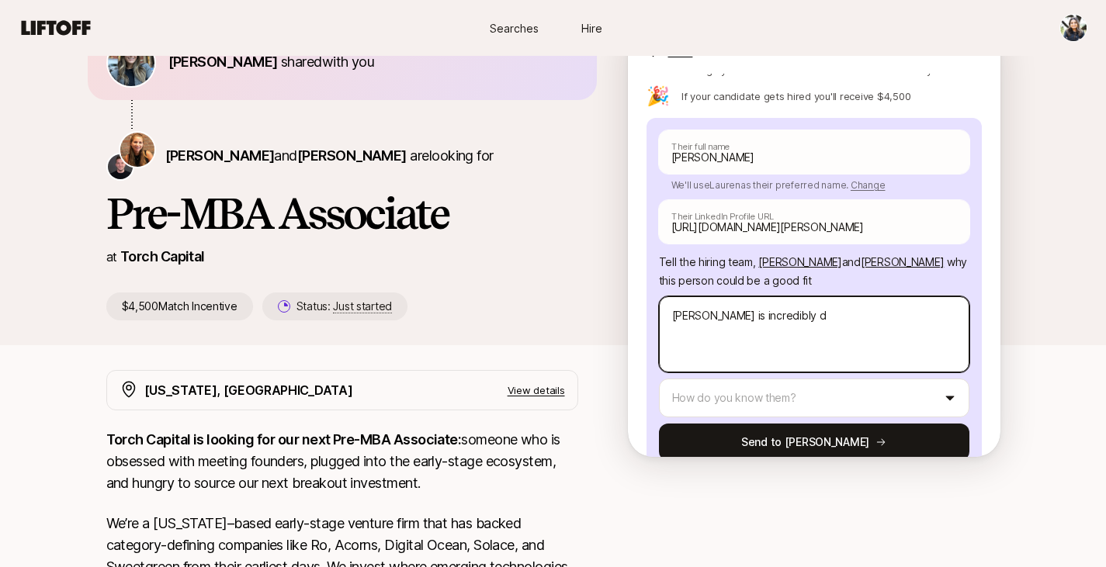
type textarea "x"
type textarea "[PERSON_NAME] is incredibly"
type textarea "x"
type textarea "[PERSON_NAME] is incredibly"
type textarea "x"
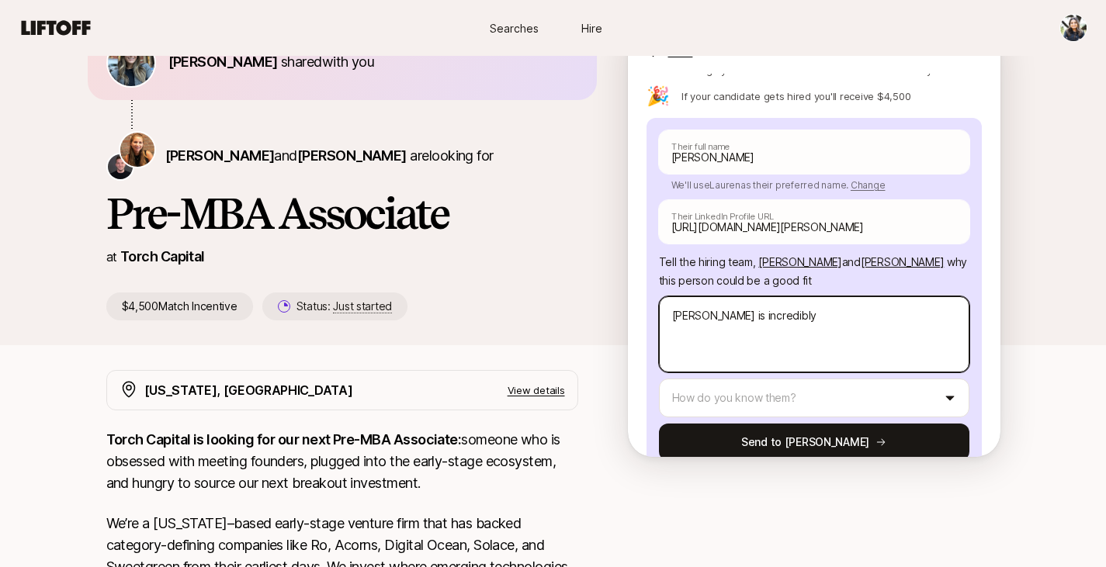
type textarea "[PERSON_NAME] is incredibl"
type textarea "x"
type textarea "[PERSON_NAME] is incredib"
type textarea "x"
type textarea "Lauren is incredi"
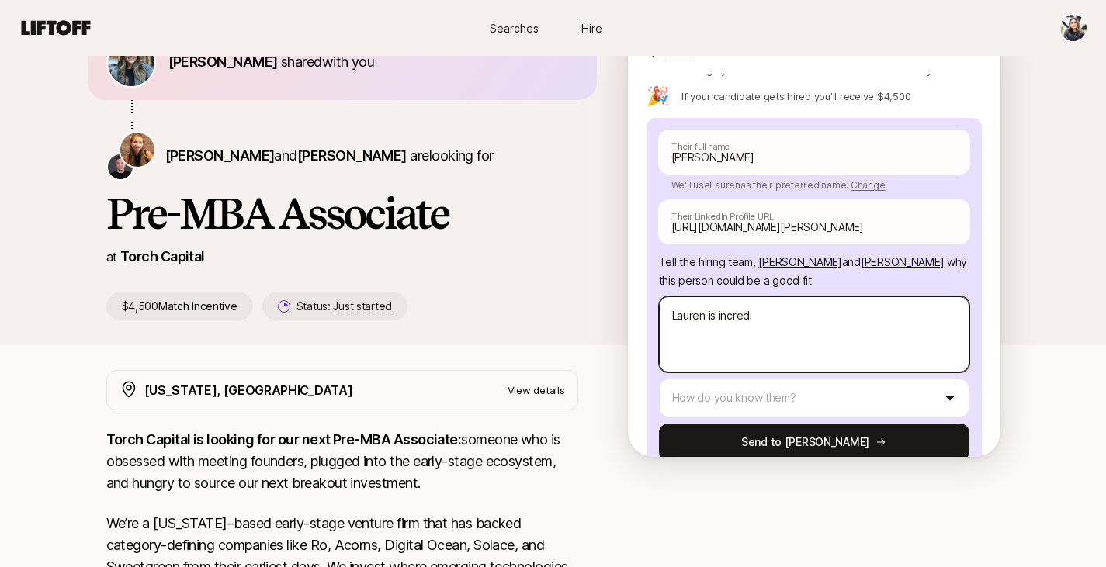
type textarea "x"
type textarea "[PERSON_NAME] is incred"
type textarea "x"
type textarea "Lauren is incre"
type textarea "x"
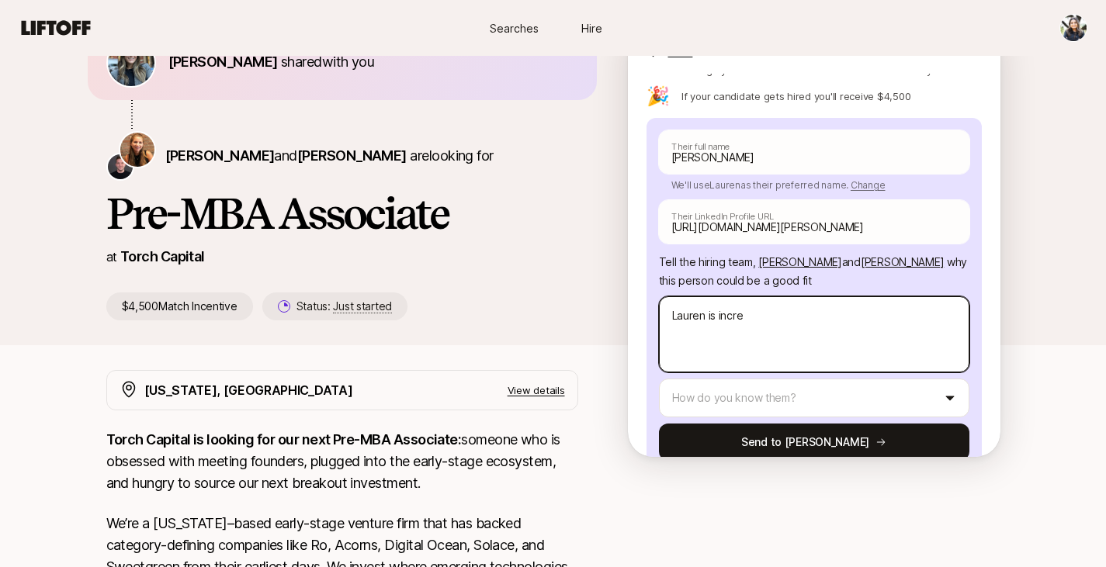
type textarea "Lauren is incr"
type textarea "x"
type textarea "Lauren is inc"
type textarea "x"
type textarea "[PERSON_NAME] is in"
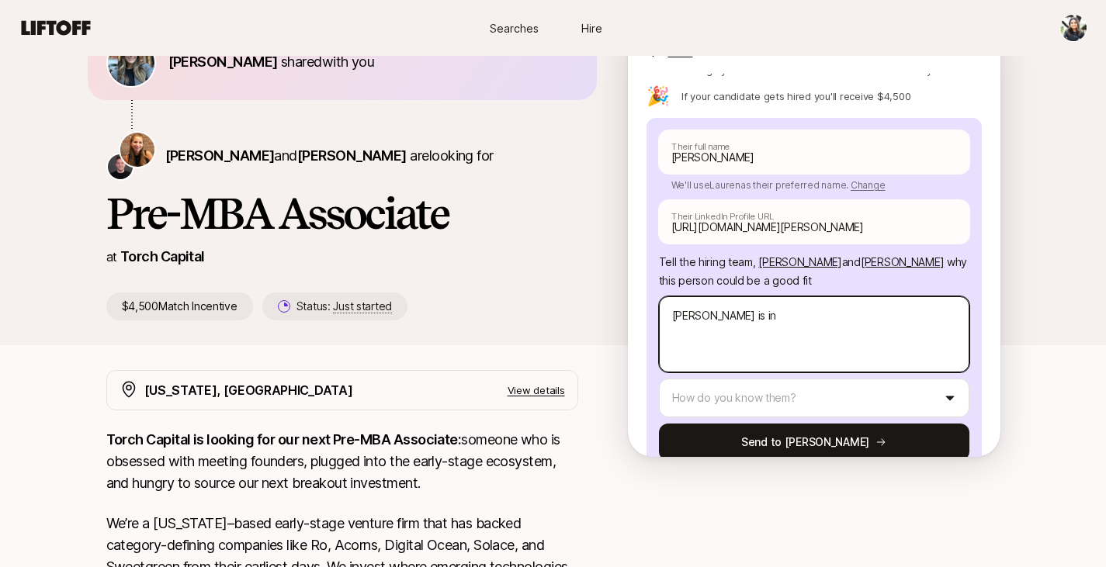
type textarea "x"
type textarea "[PERSON_NAME] is i"
type textarea "x"
type textarea "Lauren is"
type textarea "x"
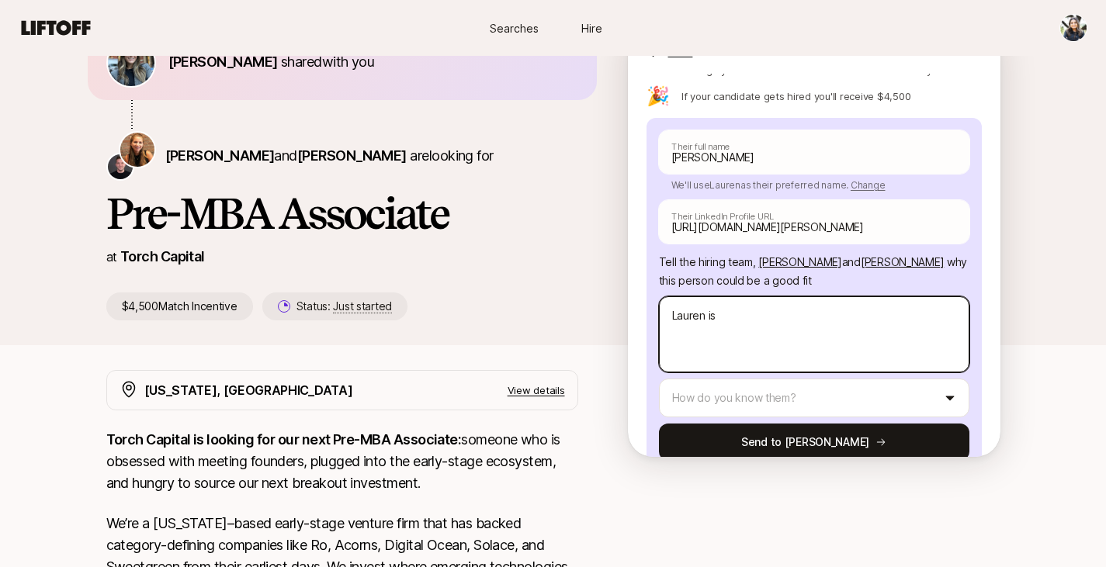
type textarea "Lauren is"
type textarea "x"
type textarea "[PERSON_NAME]"
type textarea "x"
type textarea "Lauren"
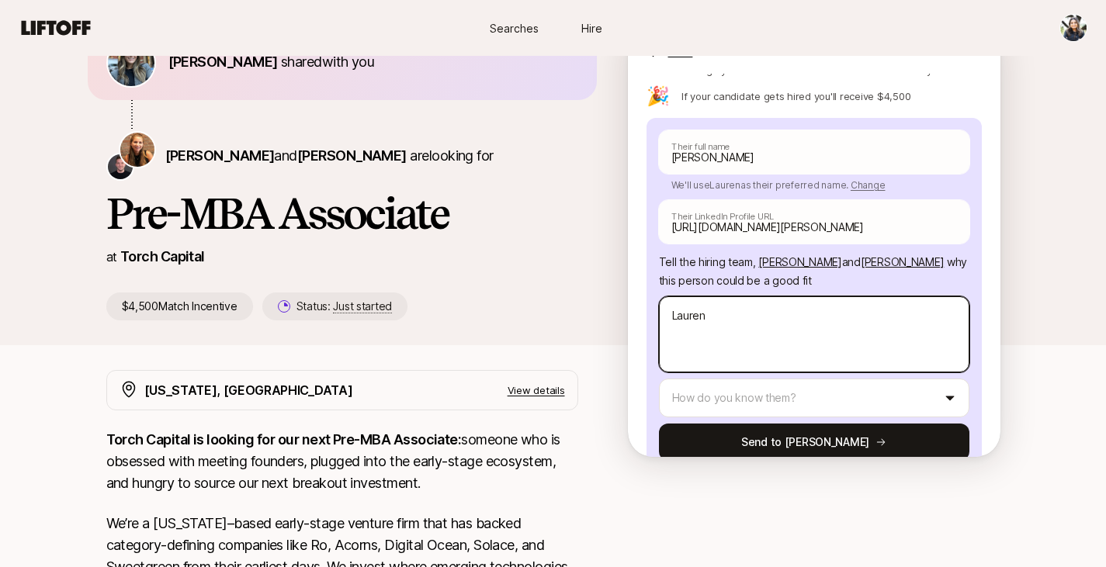
type textarea "x"
type textarea "Lauren"
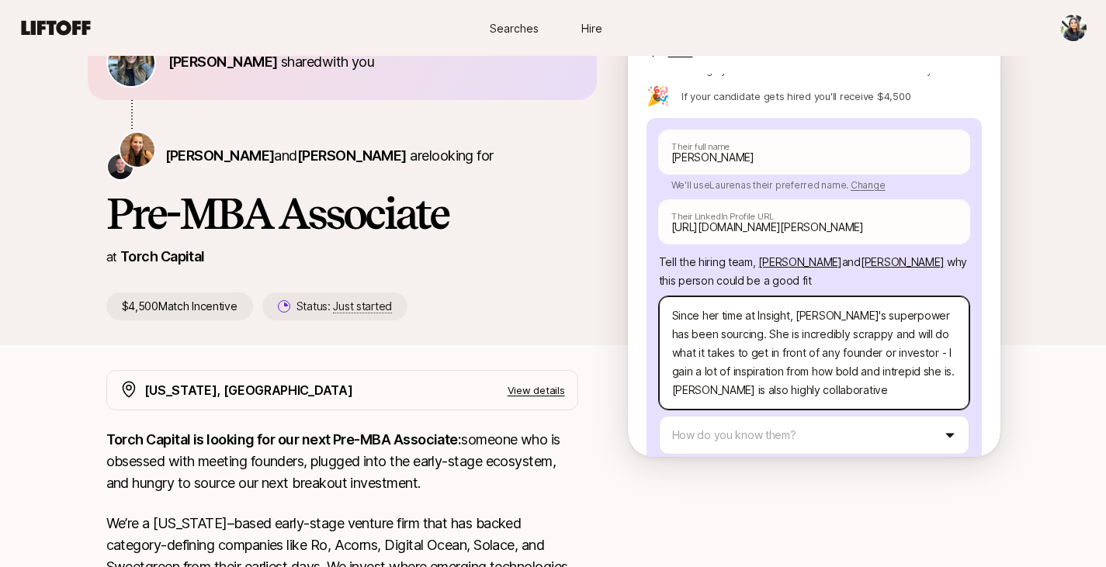
scroll to position [219, 0]
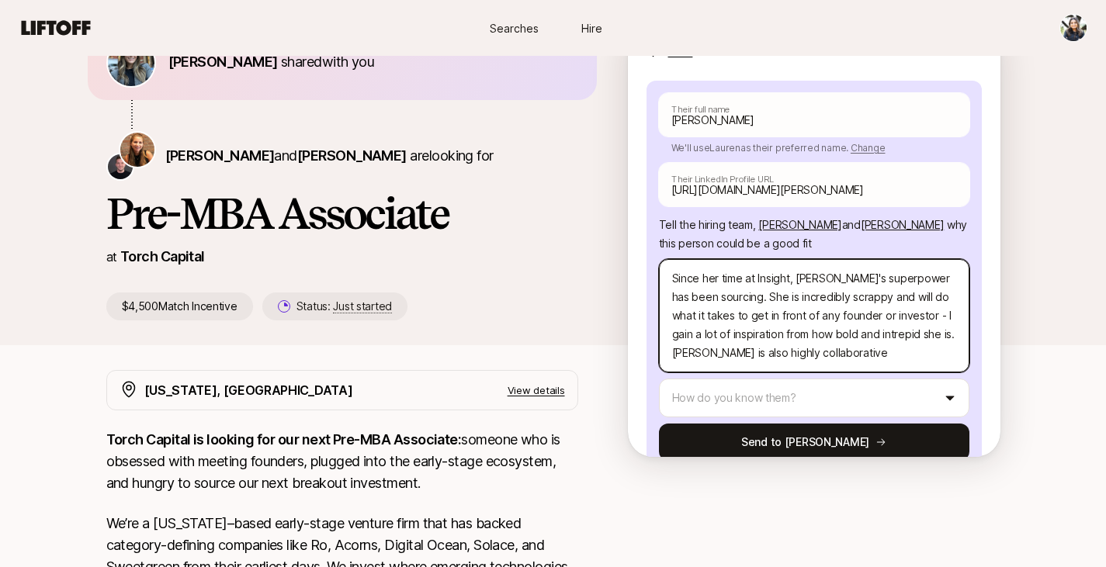
click at [705, 320] on textarea "Since her time at Insight, [PERSON_NAME]'s superpower has been sourcing. She is…" at bounding box center [814, 315] width 310 height 113
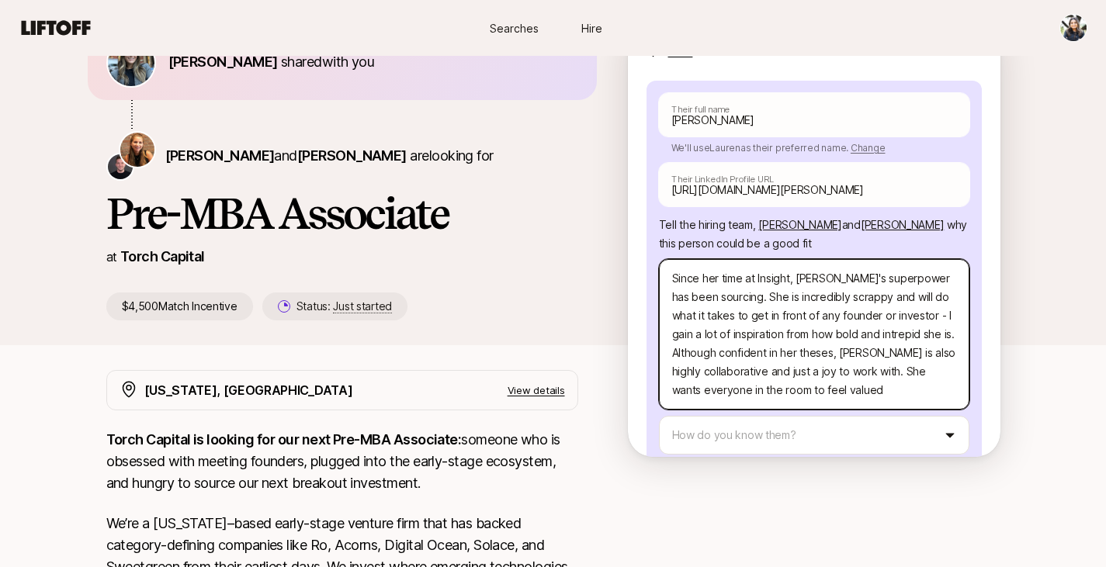
click at [938, 338] on textarea "Since her time at Insight, [PERSON_NAME]'s superpower has been sourcing. She is…" at bounding box center [814, 334] width 310 height 151
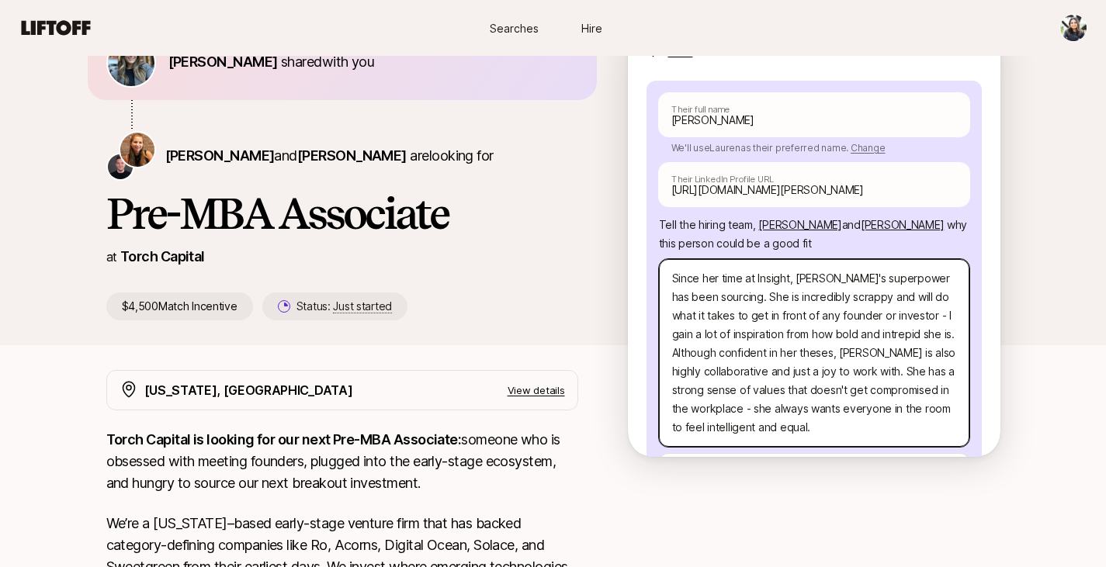
click at [785, 337] on textarea "Since her time at Insight, [PERSON_NAME]'s superpower has been sourcing. She is…" at bounding box center [814, 353] width 310 height 188
paste textarea "’s superpower has been sourcing. She’s remarkably scrappy and relentless, findi…"
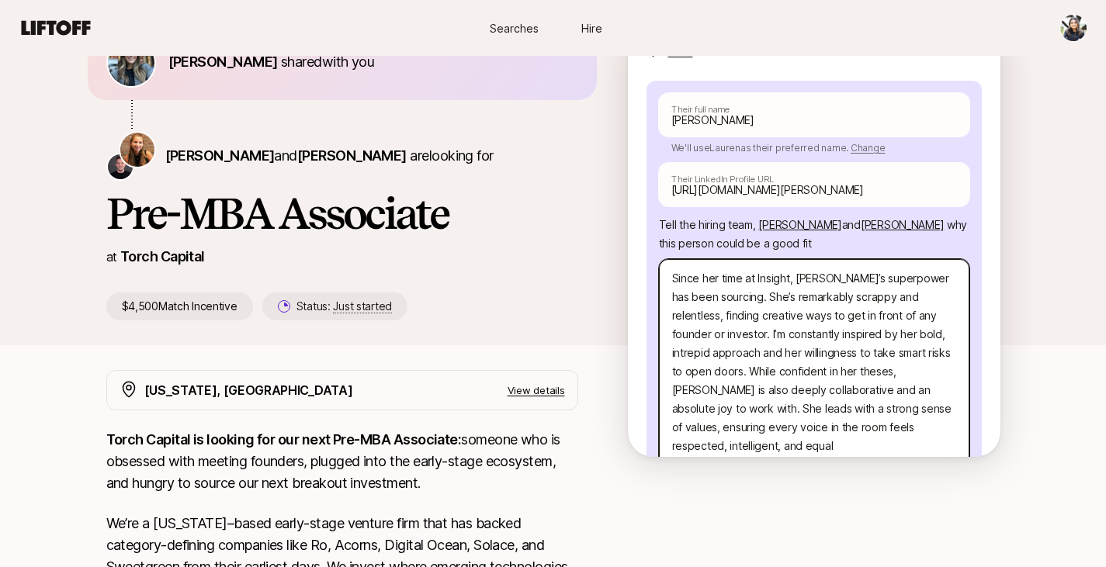
scroll to position [312, 0]
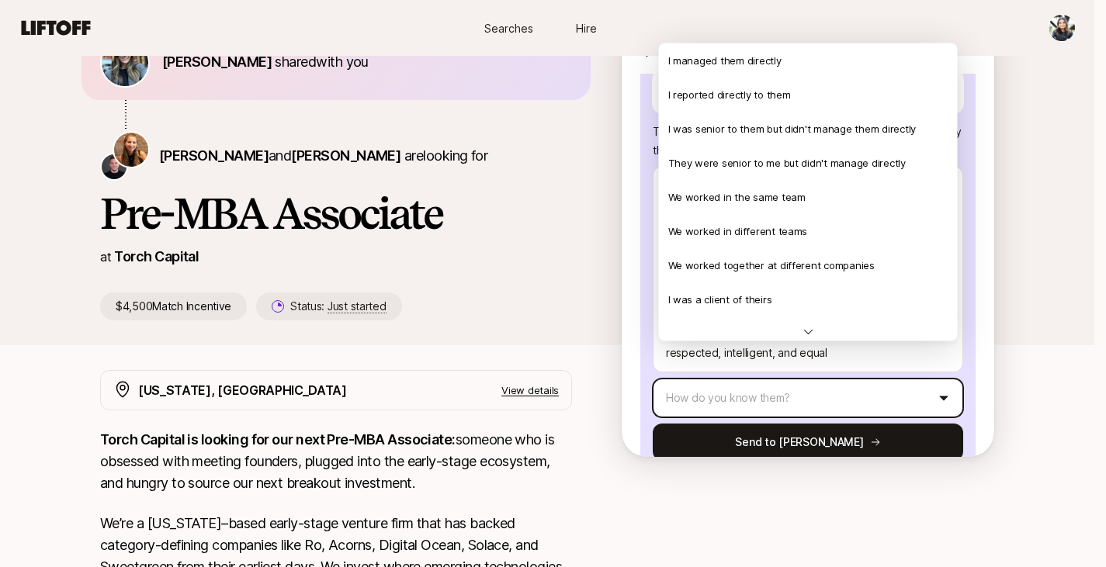
click at [762, 365] on html "New to Liftoff? See how it works Searches Hire Searches Hire [PERSON_NAME] shar…" at bounding box center [553, 189] width 1106 height 567
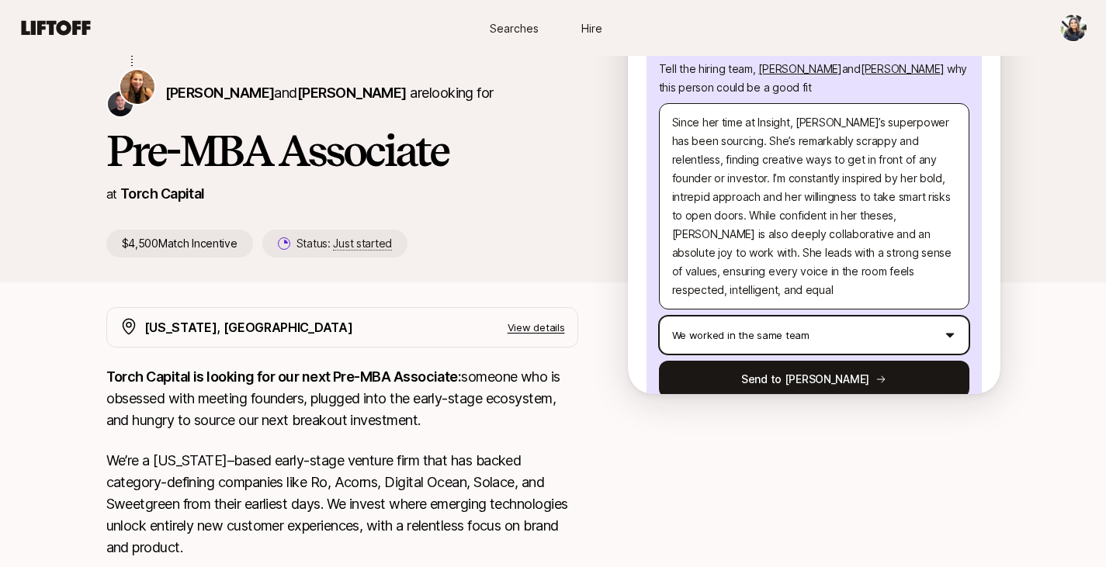
scroll to position [158, 0]
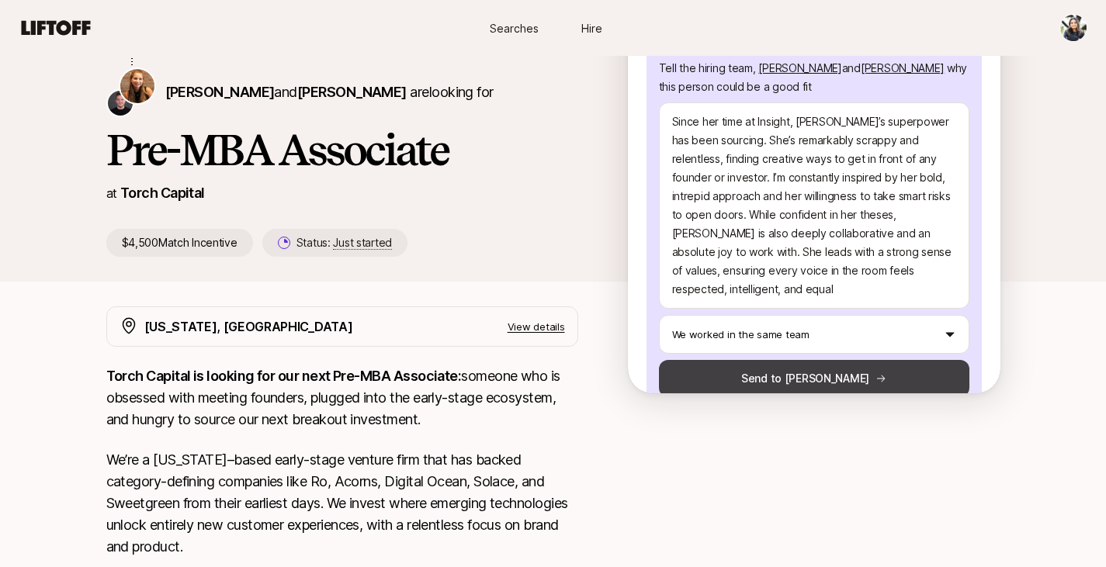
click at [768, 360] on button "Send to [PERSON_NAME]" at bounding box center [814, 378] width 310 height 37
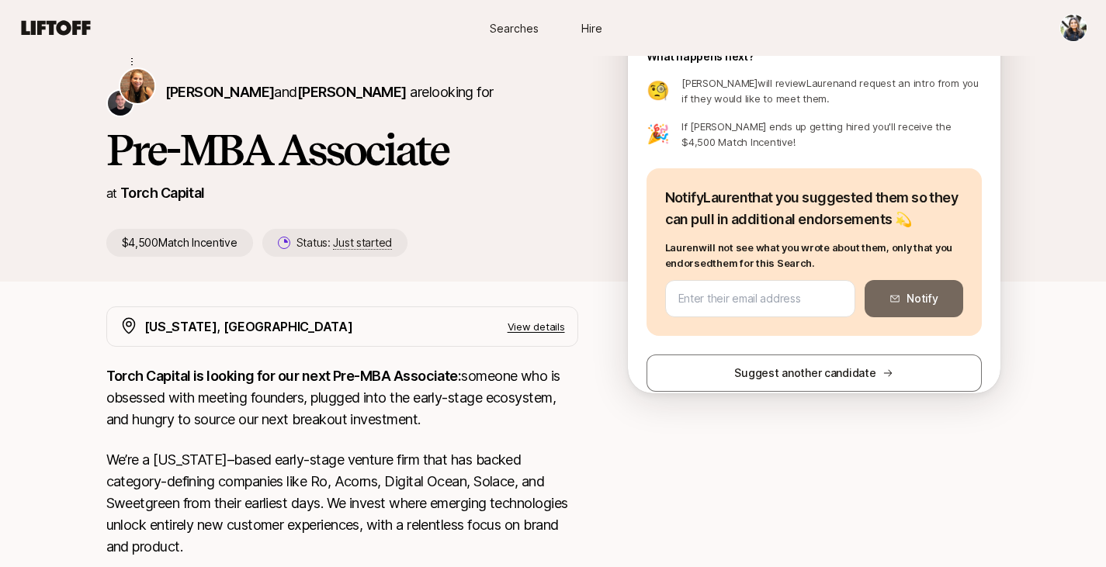
scroll to position [140, 0]
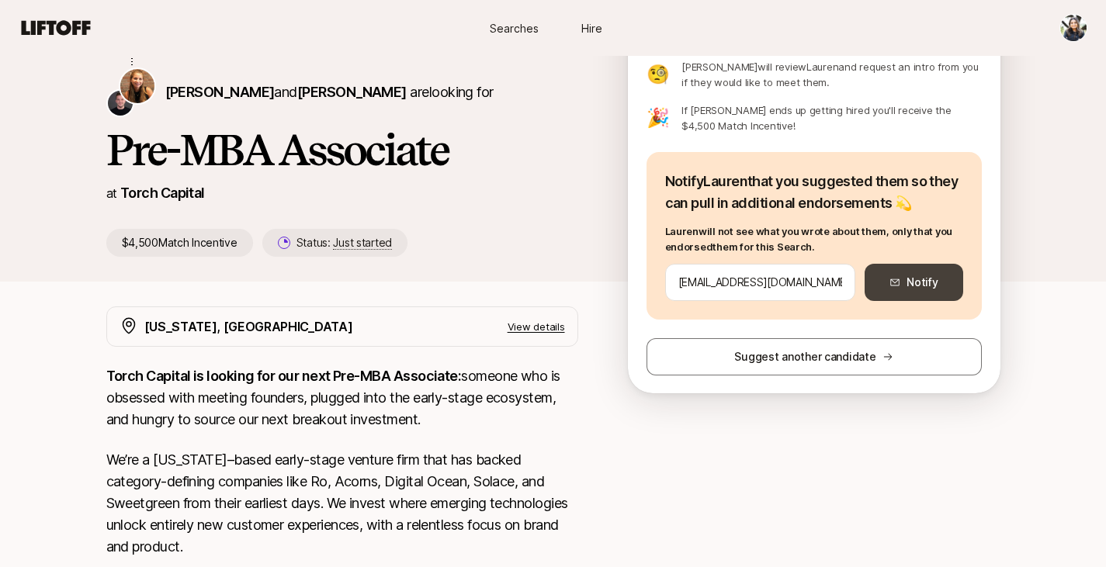
click at [910, 277] on button "Notify" at bounding box center [914, 282] width 98 height 37
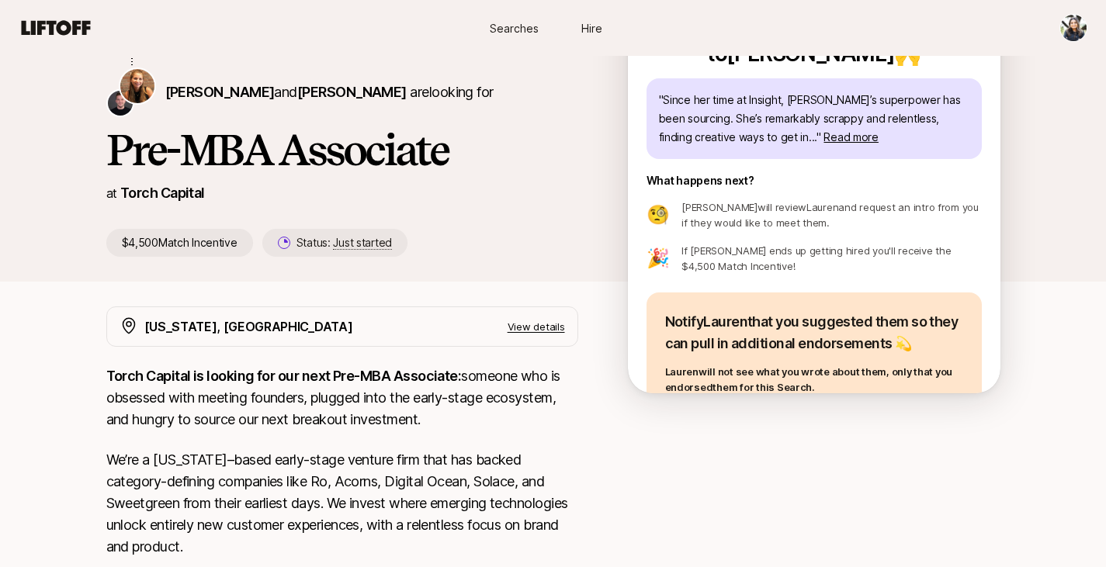
scroll to position [1, 0]
click at [580, 244] on div "[PERSON_NAME] shared with you [PERSON_NAME] and [PERSON_NAME] are looking for P…" at bounding box center [367, 108] width 522 height 296
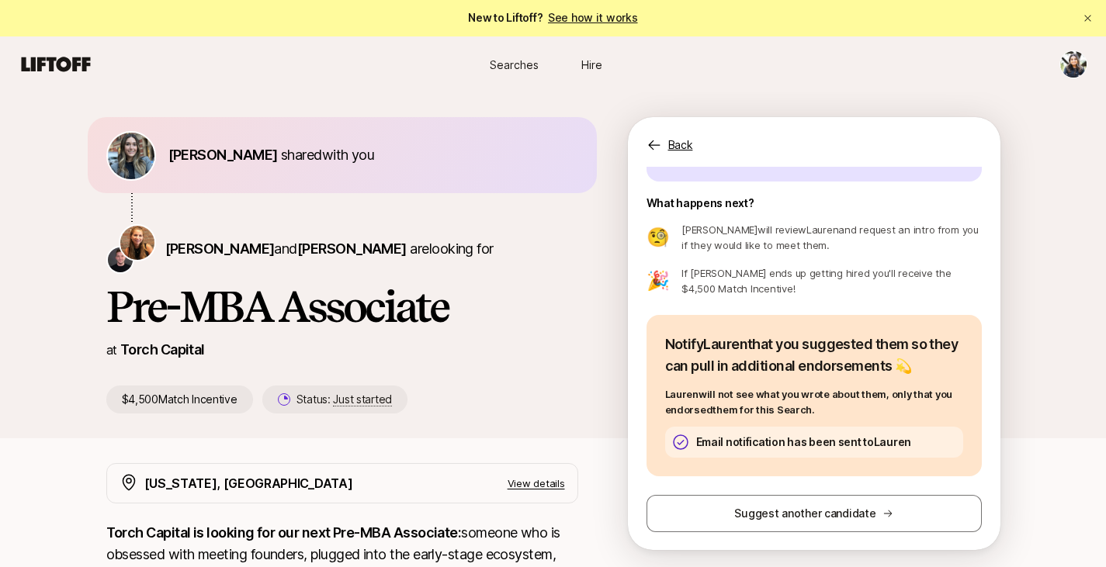
scroll to position [0, 0]
